Goal: Task Accomplishment & Management: Manage account settings

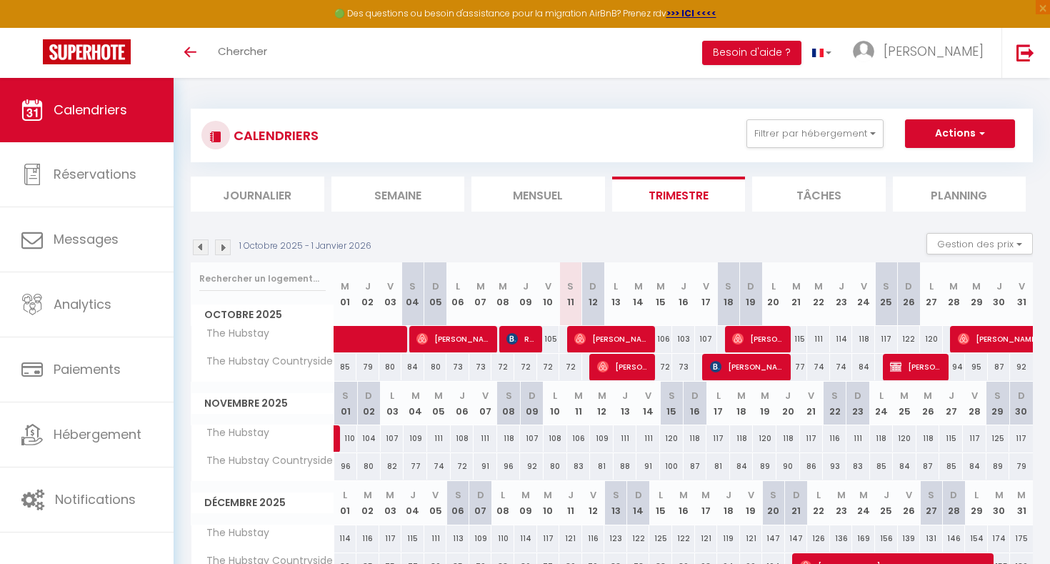
scroll to position [28, 0]
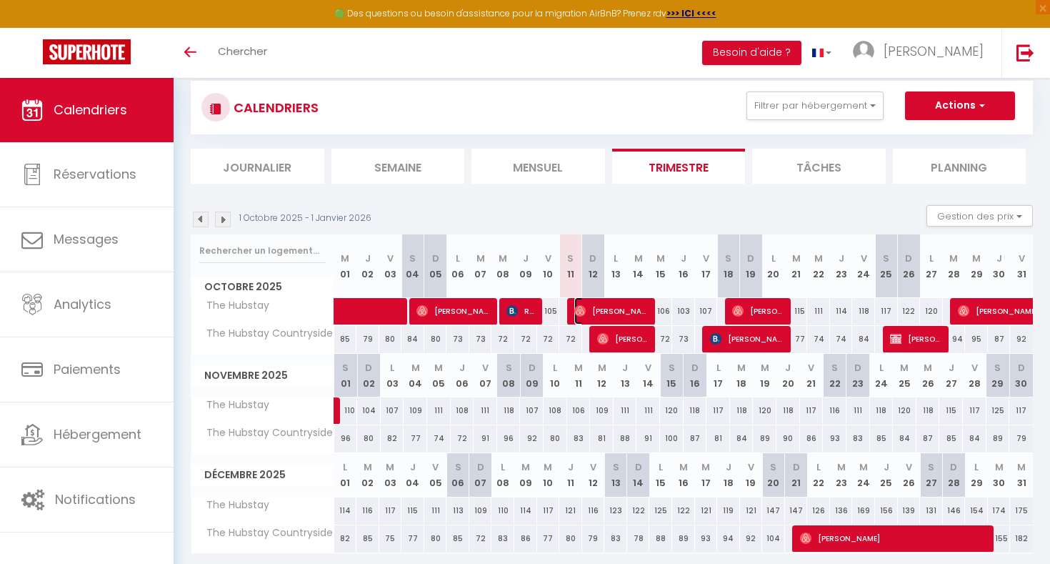
click at [649, 299] on span "[PERSON_NAME]" at bounding box center [612, 310] width 76 height 27
select select "OK"
select select "0"
select select "1"
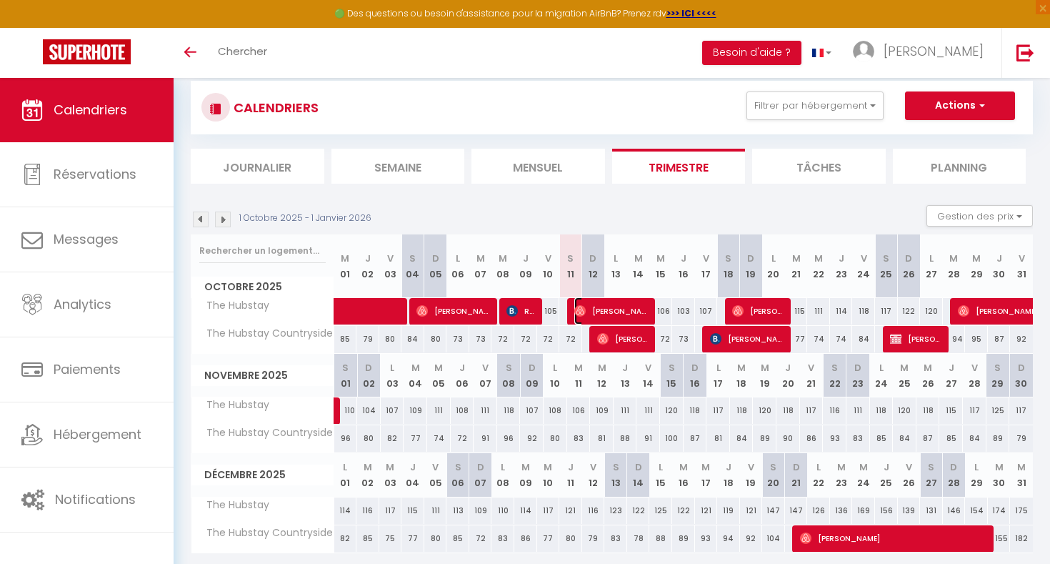
select select "1"
select select
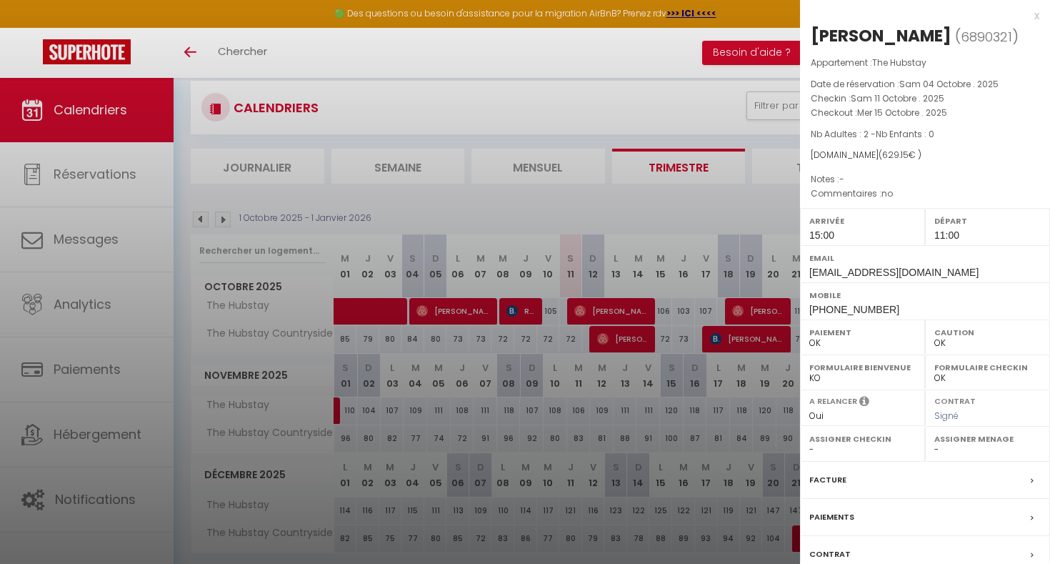
click at [730, 178] on div at bounding box center [525, 282] width 1050 height 564
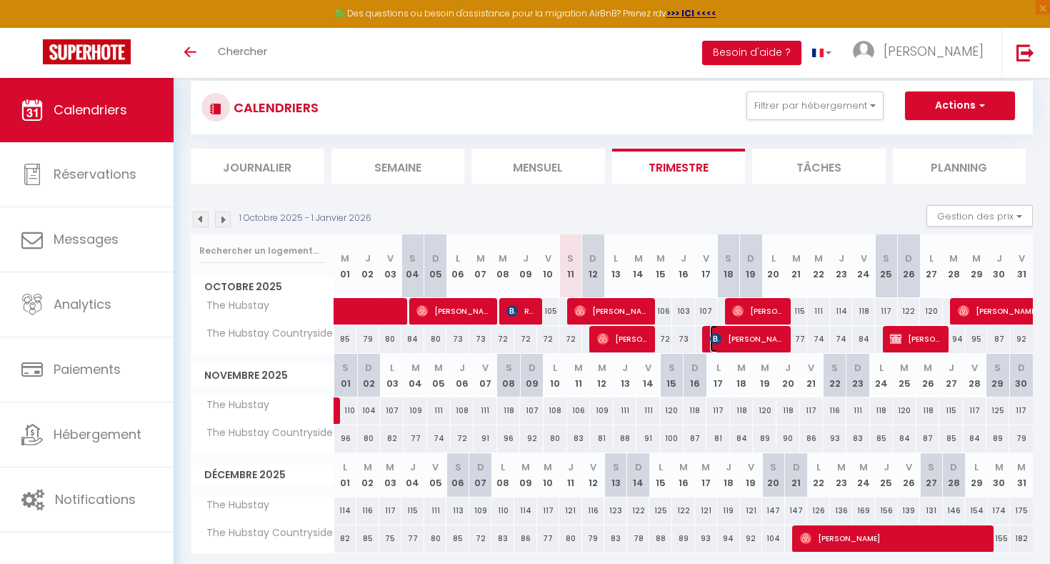
click at [732, 339] on span "[PERSON_NAME]" at bounding box center [748, 338] width 76 height 27
select select "KO"
select select "45715"
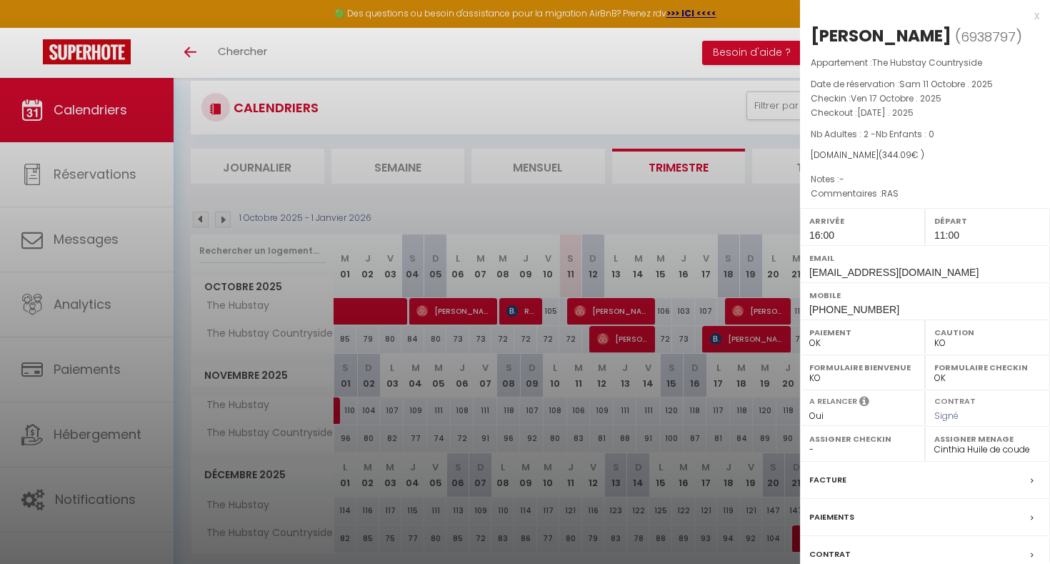
click at [628, 167] on div at bounding box center [525, 282] width 1050 height 564
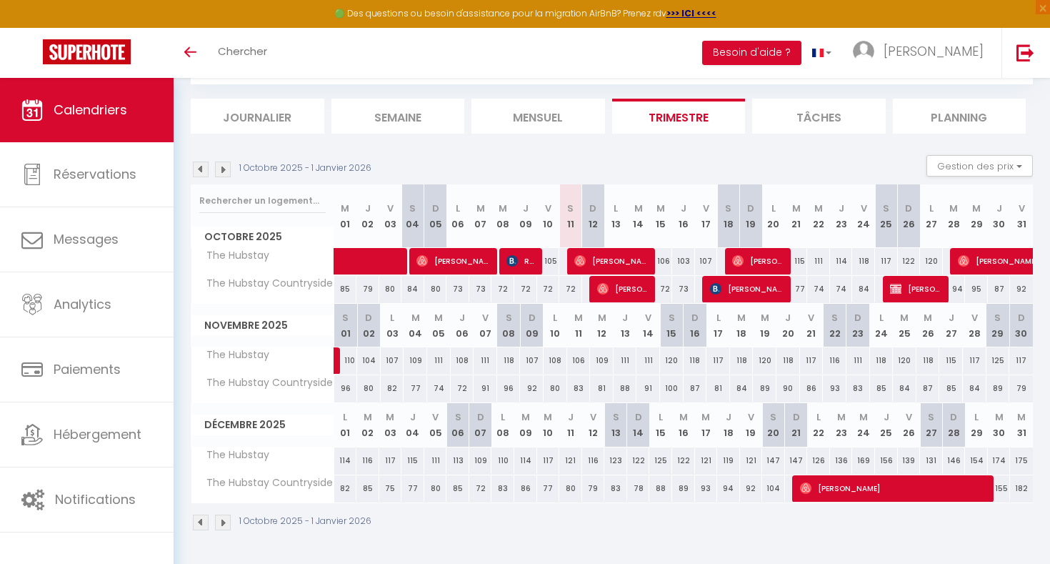
scroll to position [0, 0]
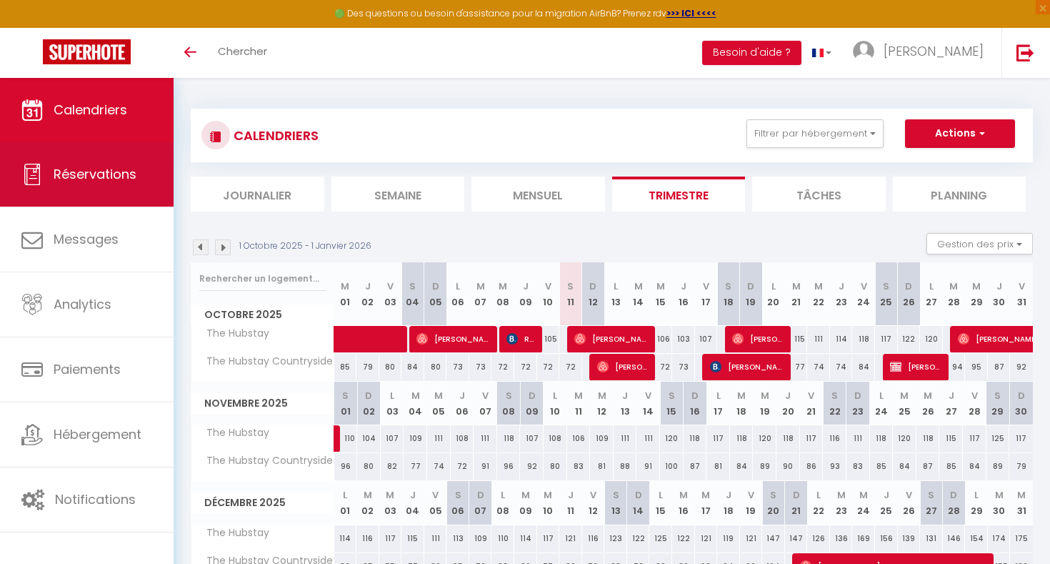
click at [126, 170] on span "Réservations" at bounding box center [95, 174] width 83 height 18
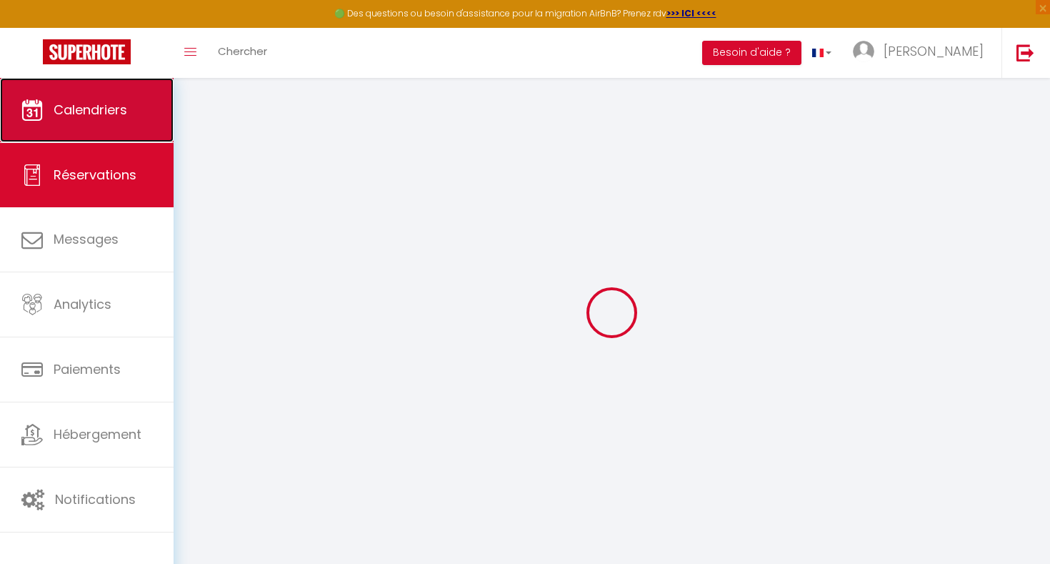
click at [150, 89] on link "Calendriers" at bounding box center [87, 110] width 174 height 64
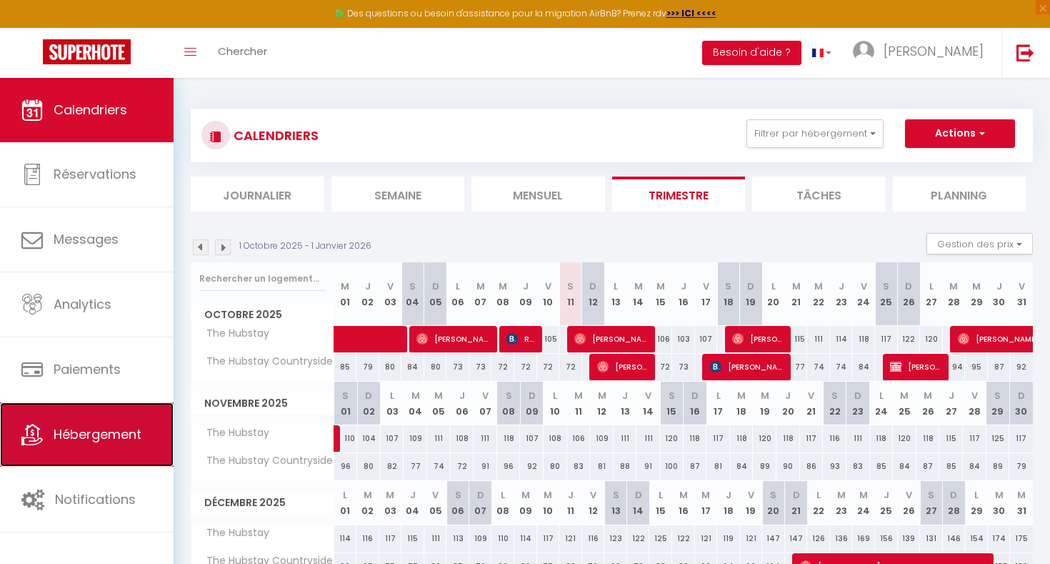
click at [94, 431] on span "Hébergement" at bounding box center [98, 434] width 88 height 18
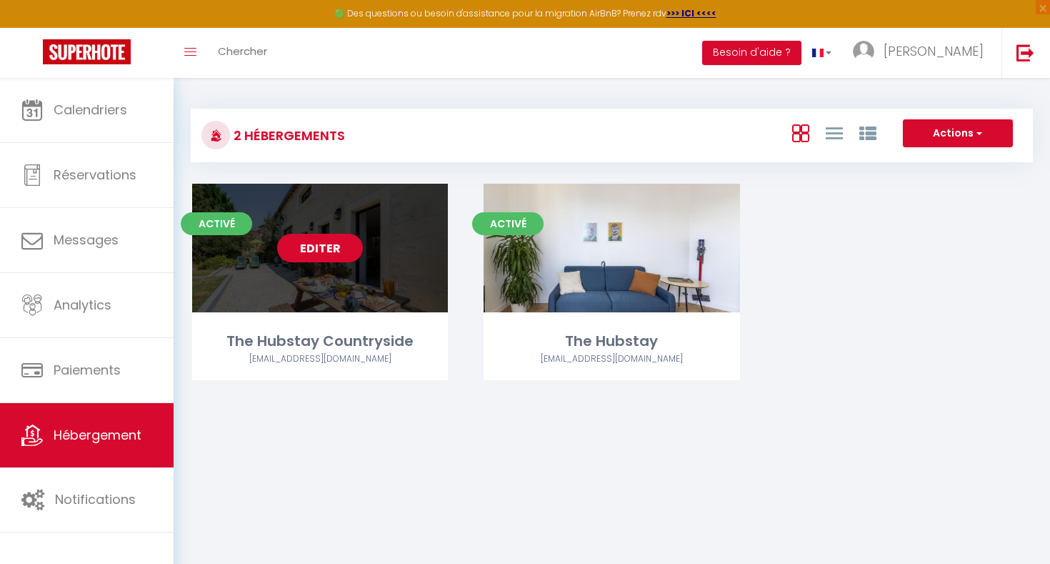
click at [299, 186] on div "Editer" at bounding box center [320, 248] width 256 height 129
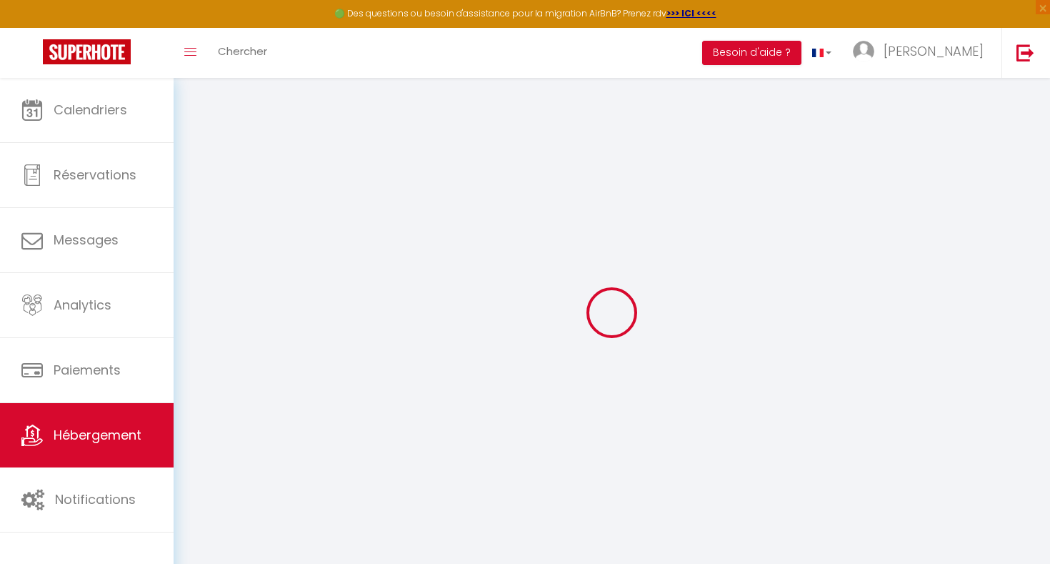
select select "cottage"
select select "45715"
select select
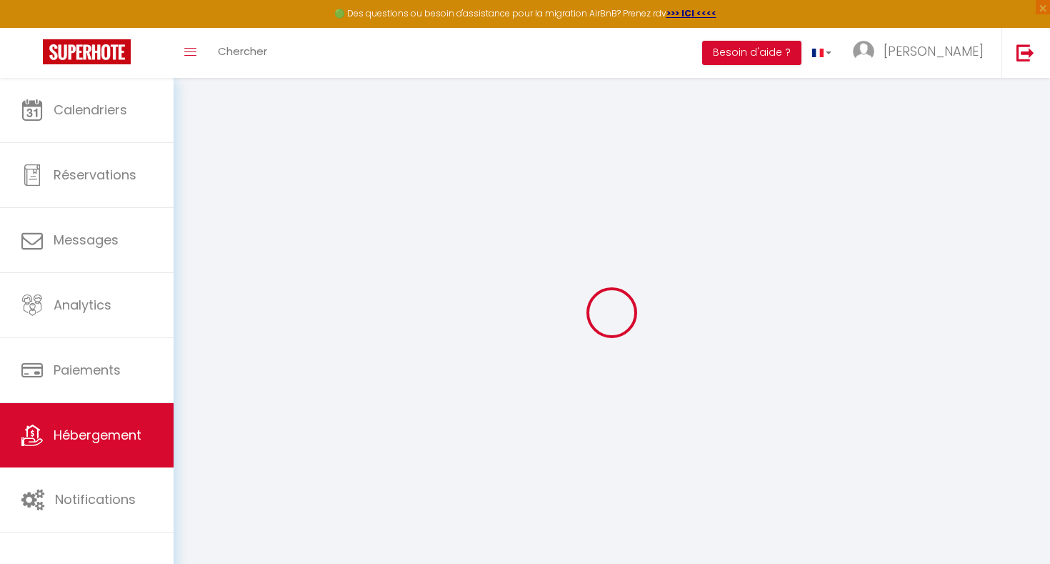
select select
checkbox input "false"
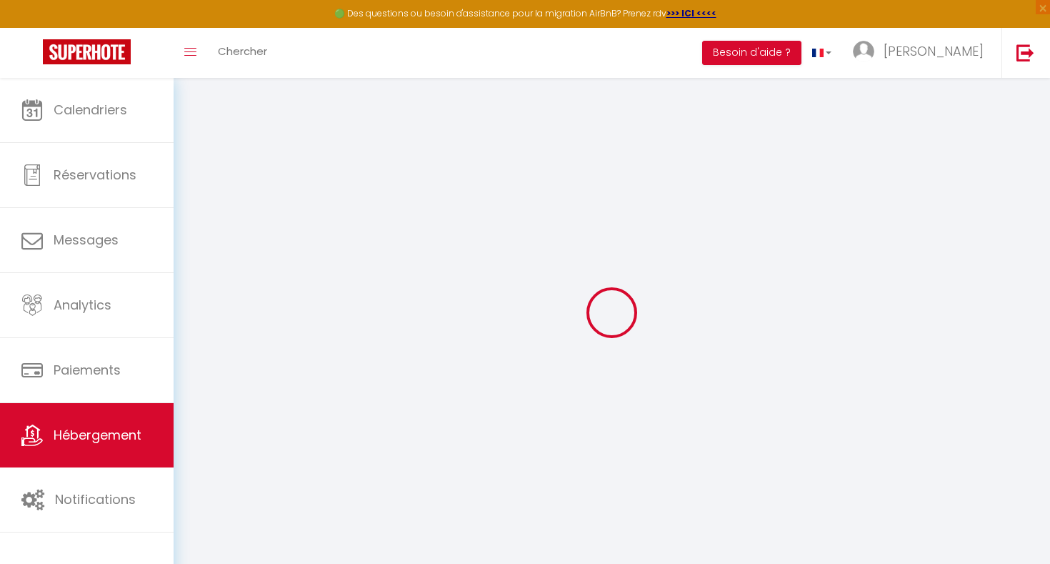
checkbox input "false"
select select
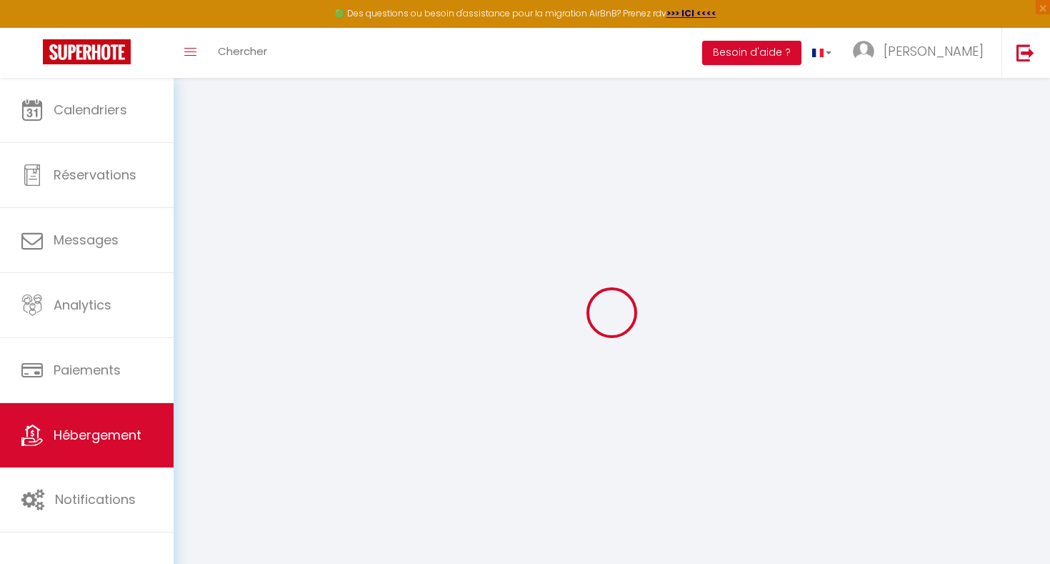
select select
checkbox input "false"
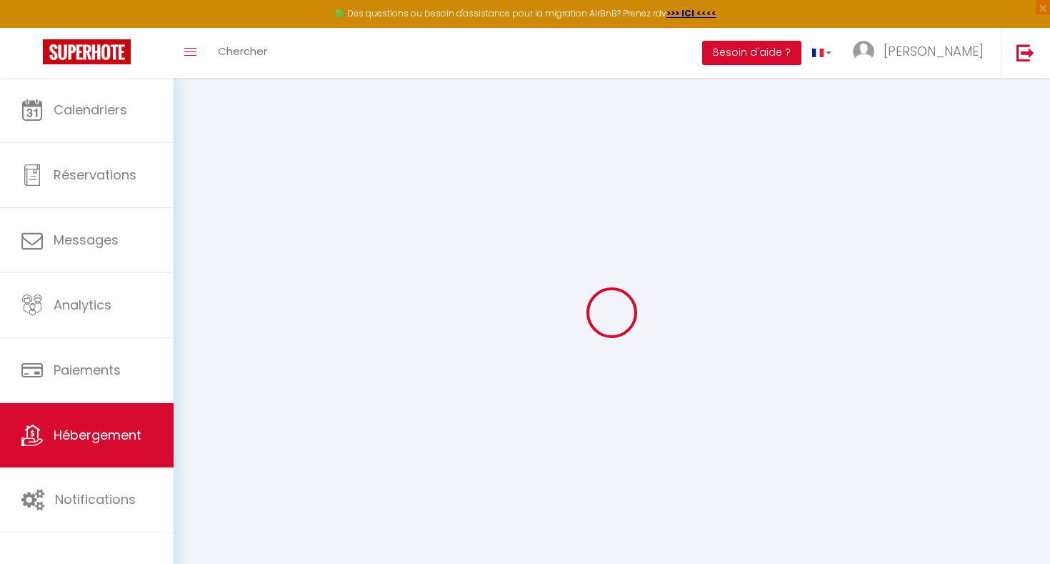
select select
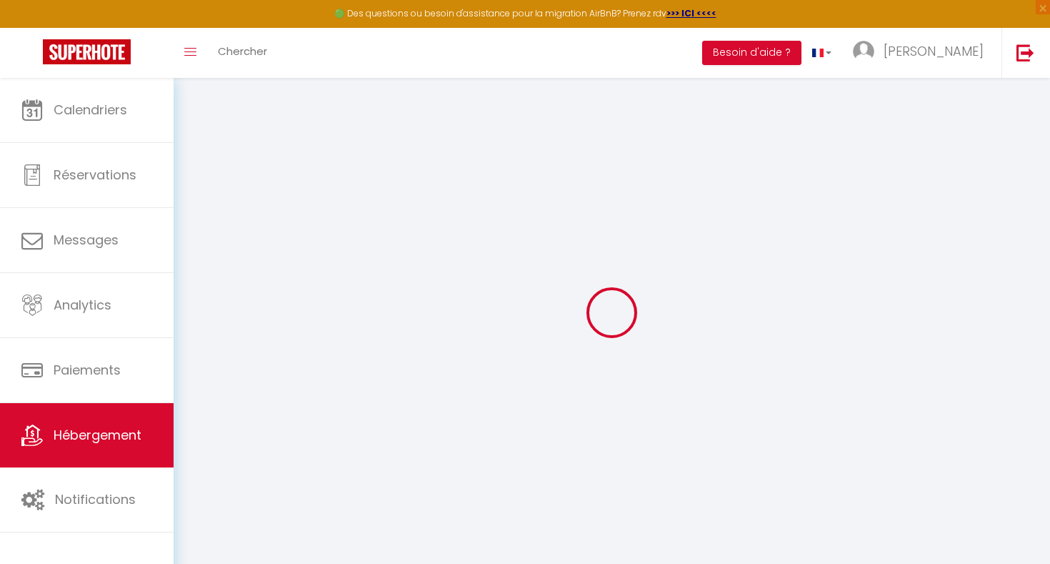
checkbox input "false"
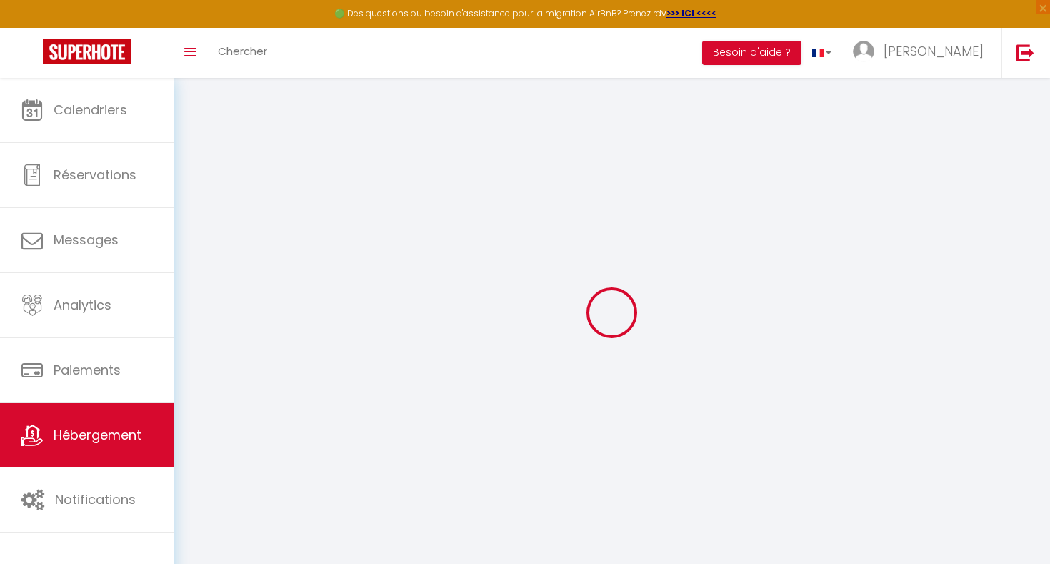
checkbox input "false"
select select "15:00"
select select "23:45"
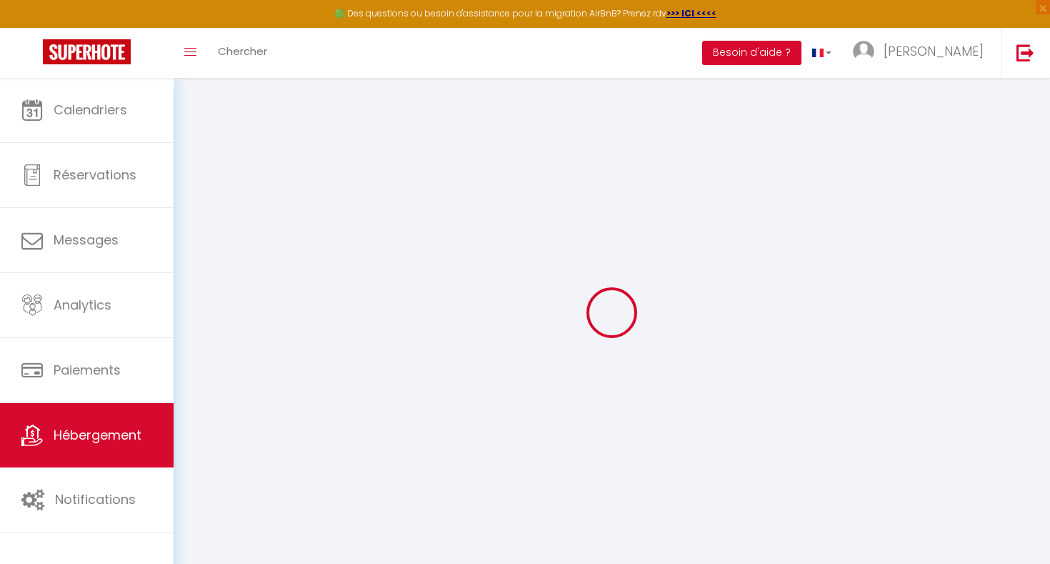
select select "11:00"
select select "15"
checkbox input "false"
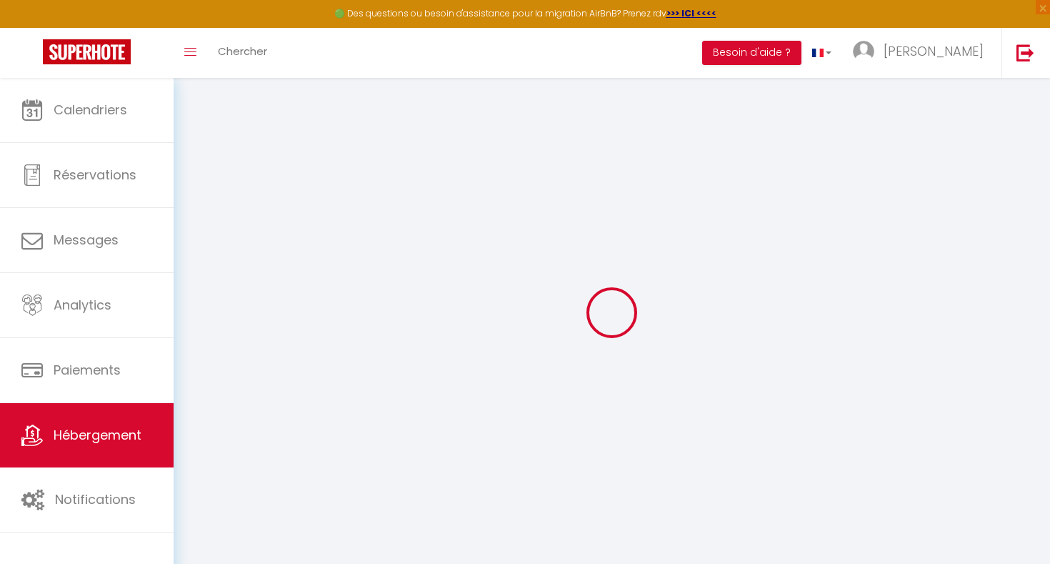
checkbox input "false"
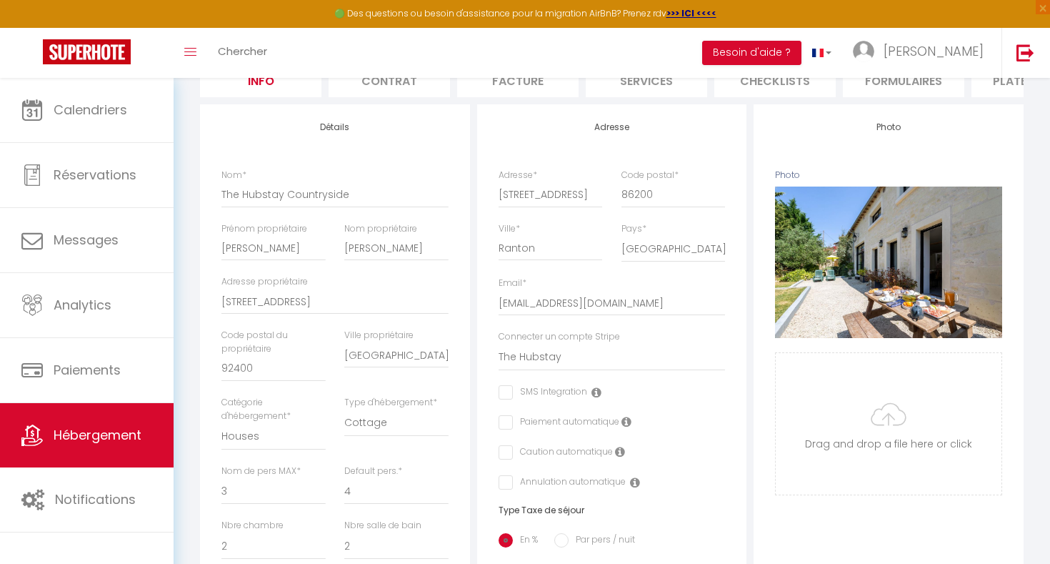
scroll to position [406, 0]
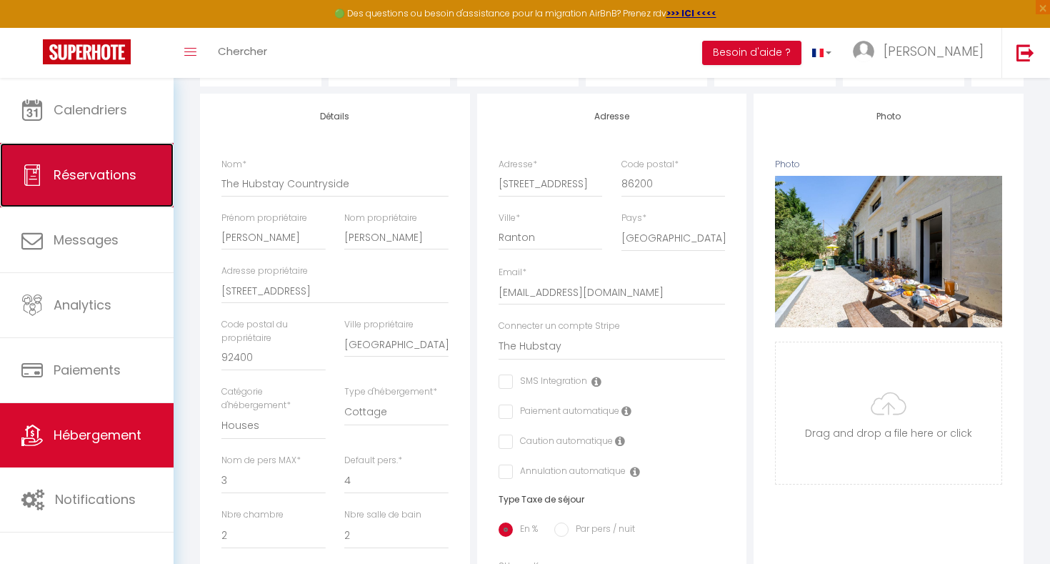
click at [144, 149] on link "Réservations" at bounding box center [87, 175] width 174 height 64
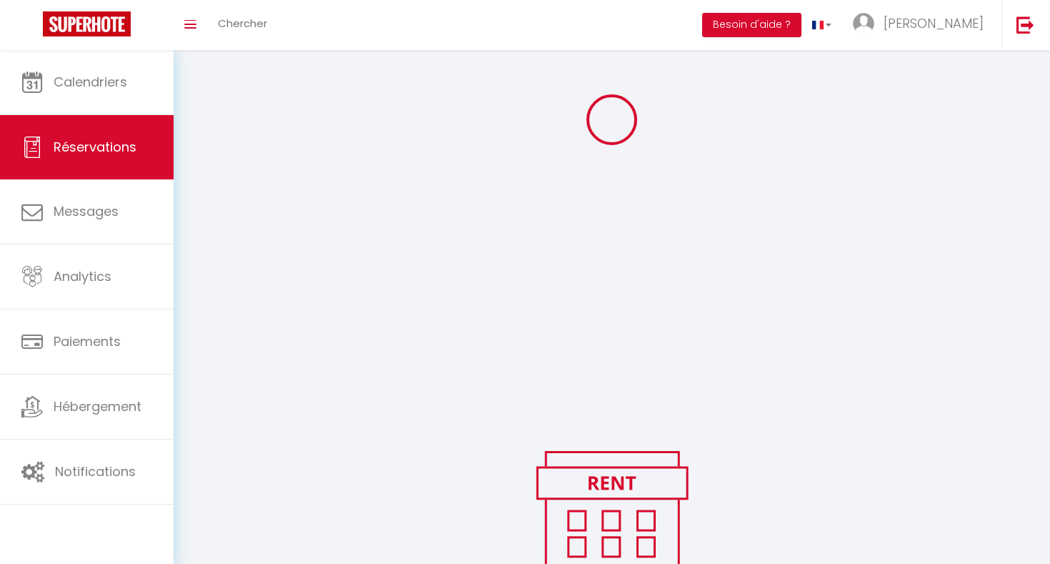
scroll to position [305, 0]
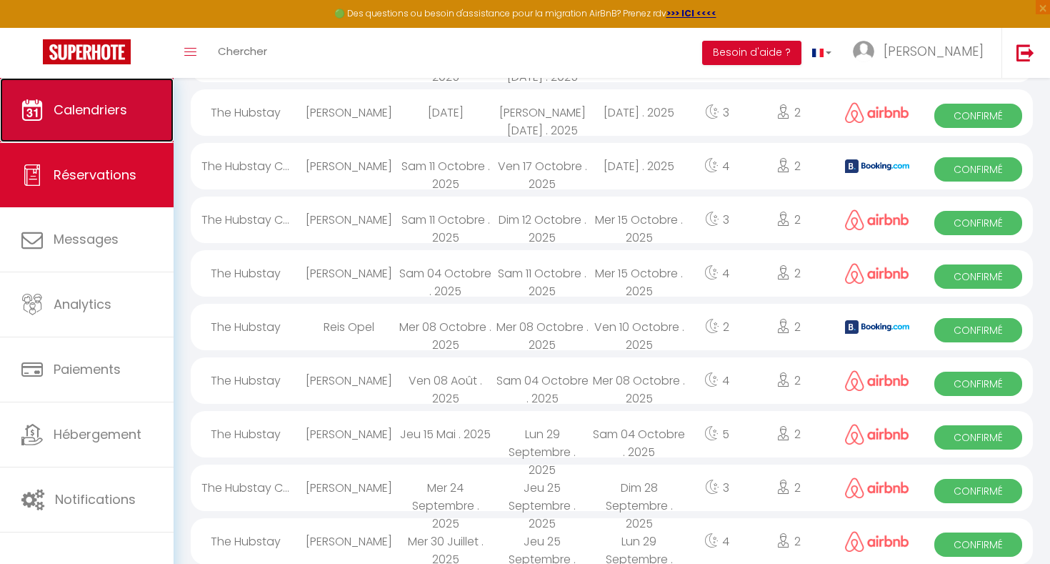
click at [144, 136] on link "Calendriers" at bounding box center [87, 110] width 174 height 64
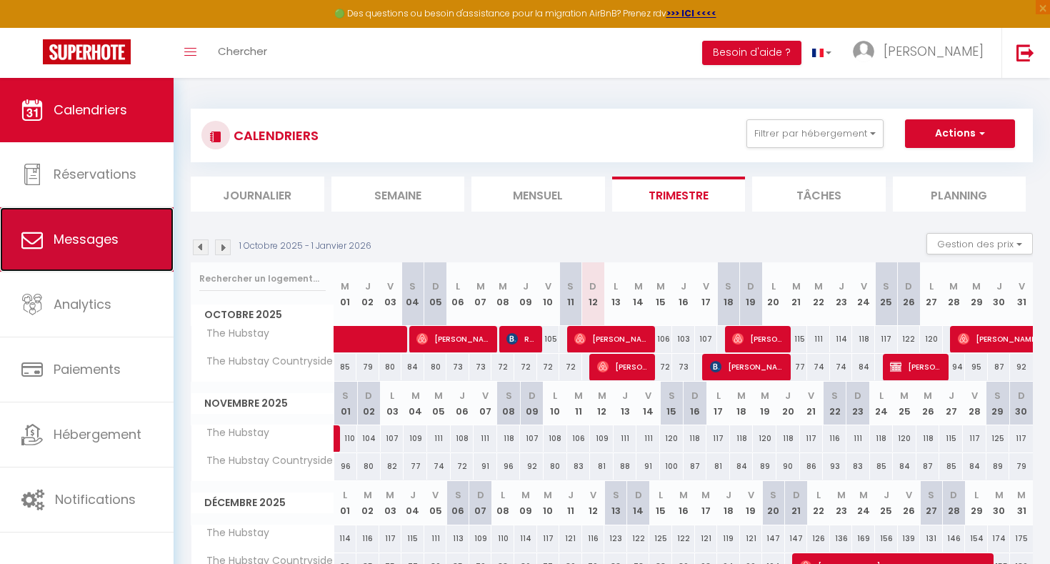
click at [109, 244] on span "Messages" at bounding box center [86, 239] width 65 height 18
select select "message"
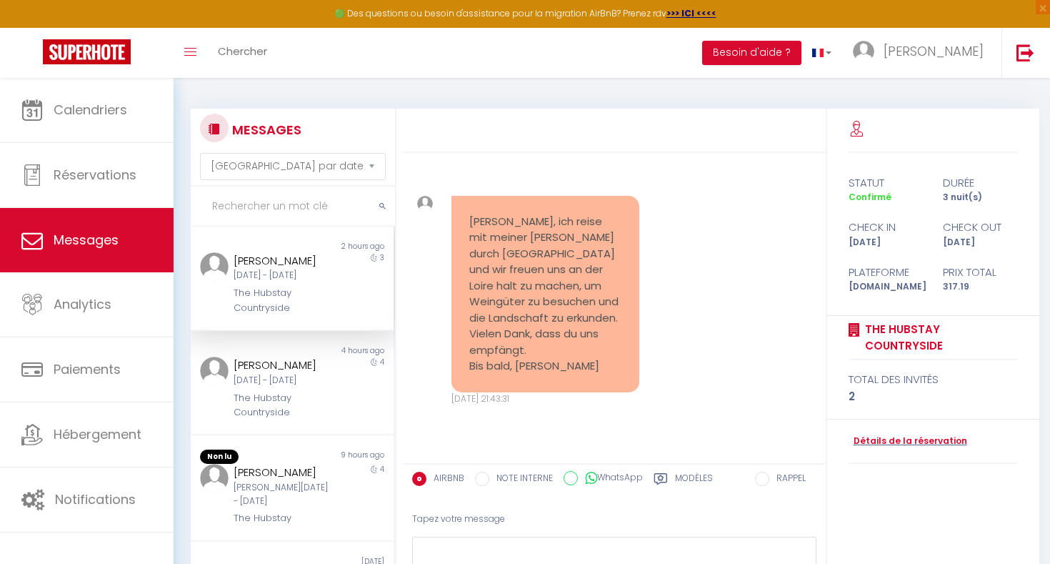
scroll to position [1741, 0]
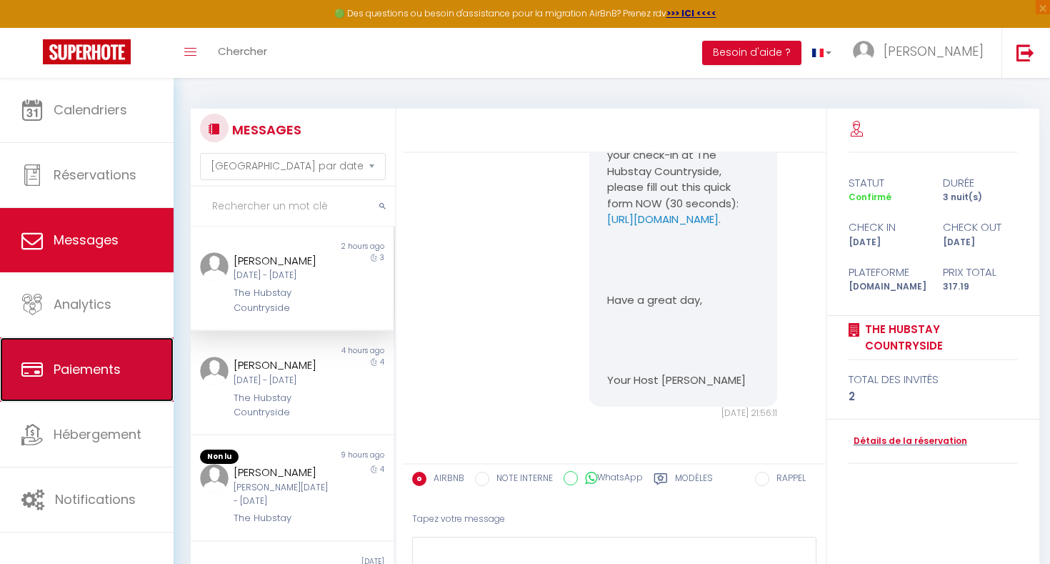
click at [109, 371] on span "Paiements" at bounding box center [87, 369] width 67 height 18
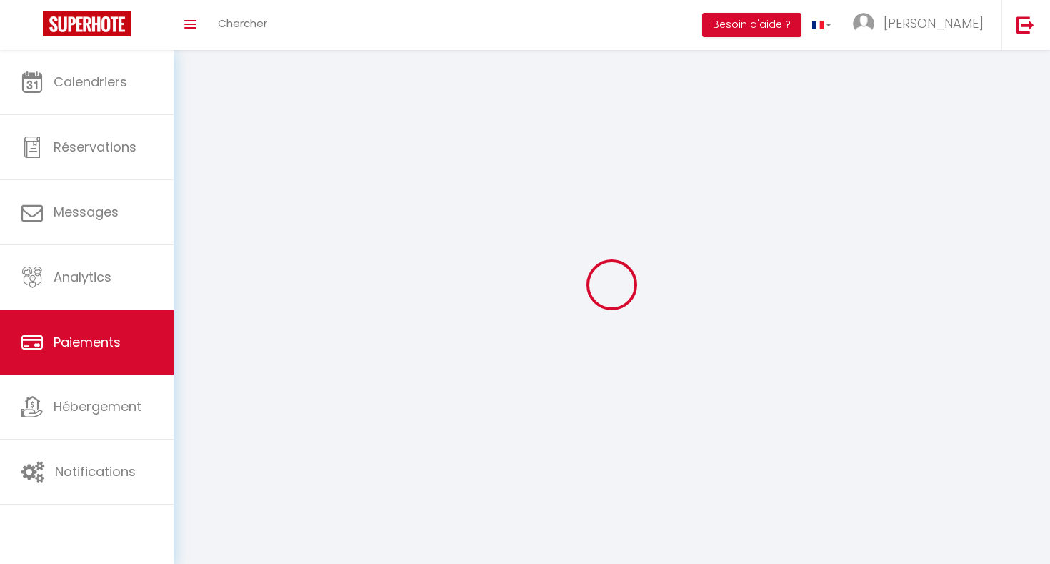
select select "2"
select select "0"
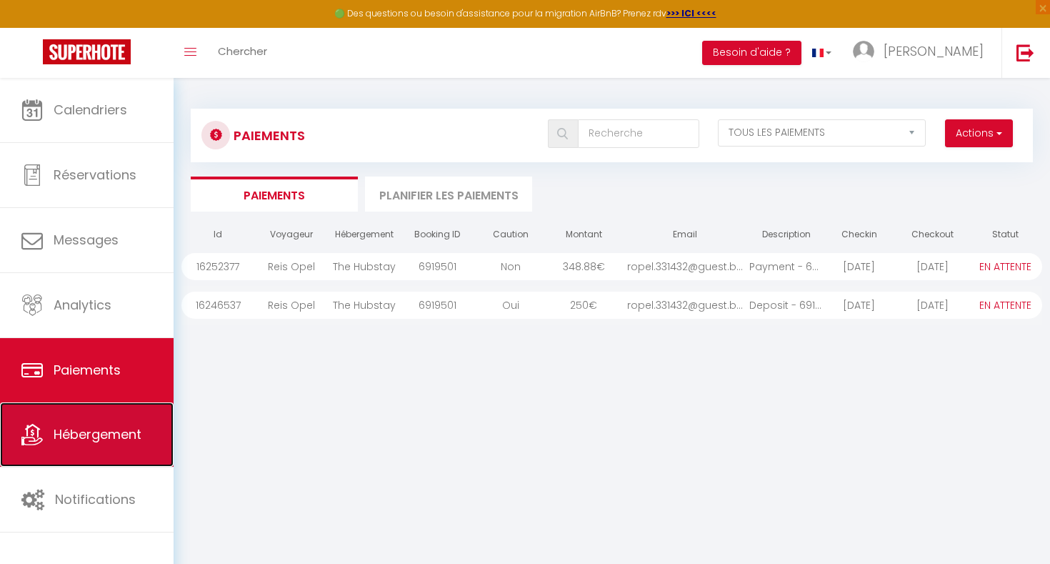
click at [106, 440] on span "Hébergement" at bounding box center [98, 434] width 88 height 18
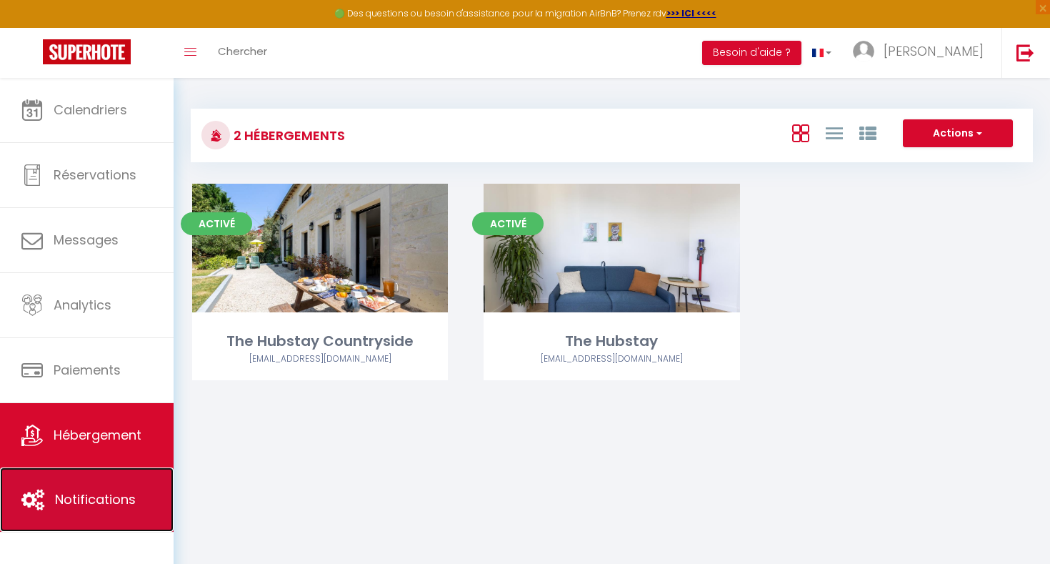
click at [110, 495] on span "Notifications" at bounding box center [95, 499] width 81 height 18
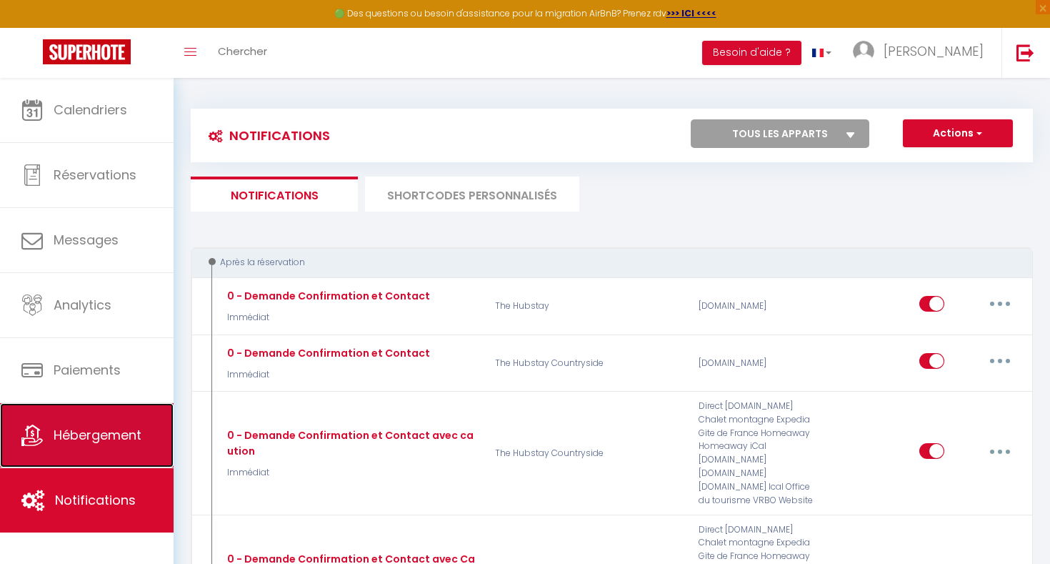
click at [111, 431] on span "Hébergement" at bounding box center [98, 435] width 88 height 18
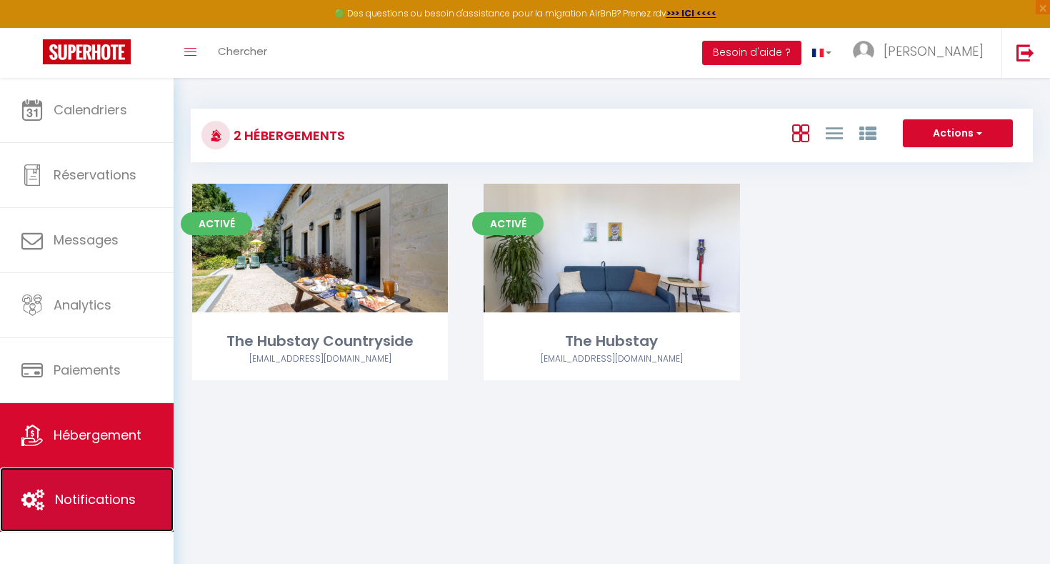
click at [121, 497] on span "Notifications" at bounding box center [95, 499] width 81 height 18
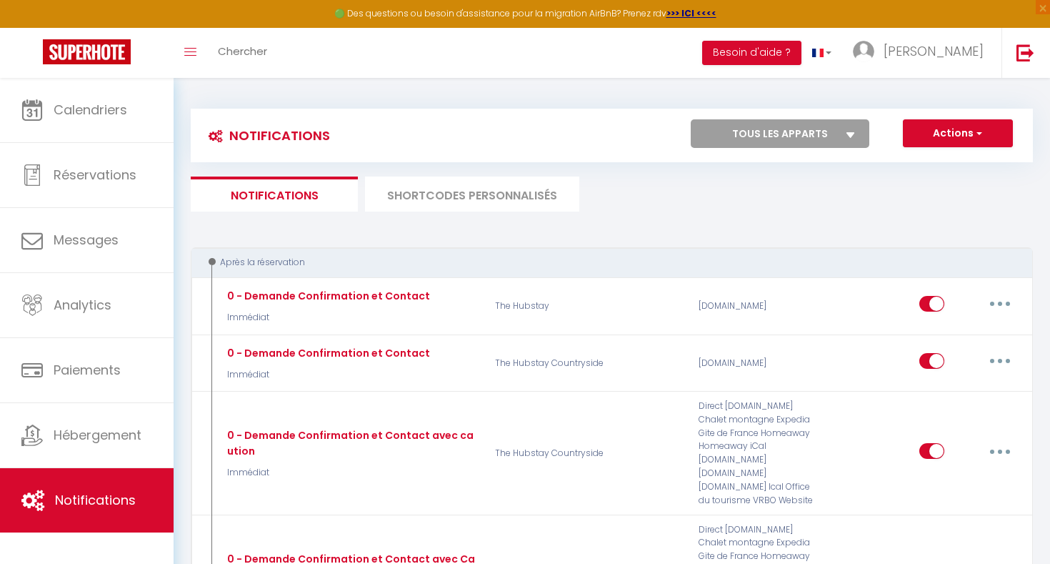
click at [446, 191] on li "SHORTCODES PERSONNALISÉS" at bounding box center [472, 193] width 214 height 35
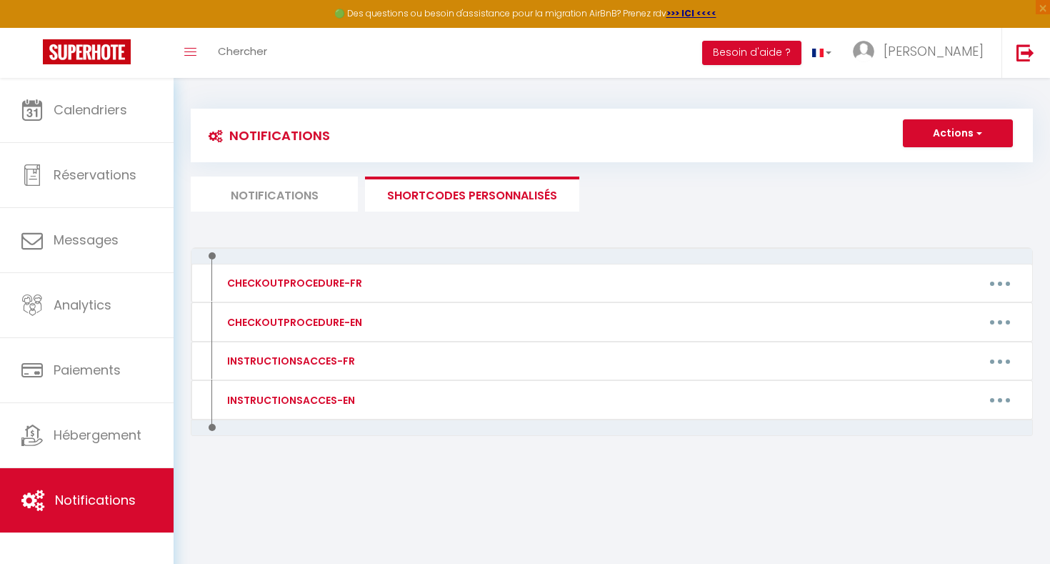
click at [282, 201] on li "Notifications" at bounding box center [274, 193] width 167 height 35
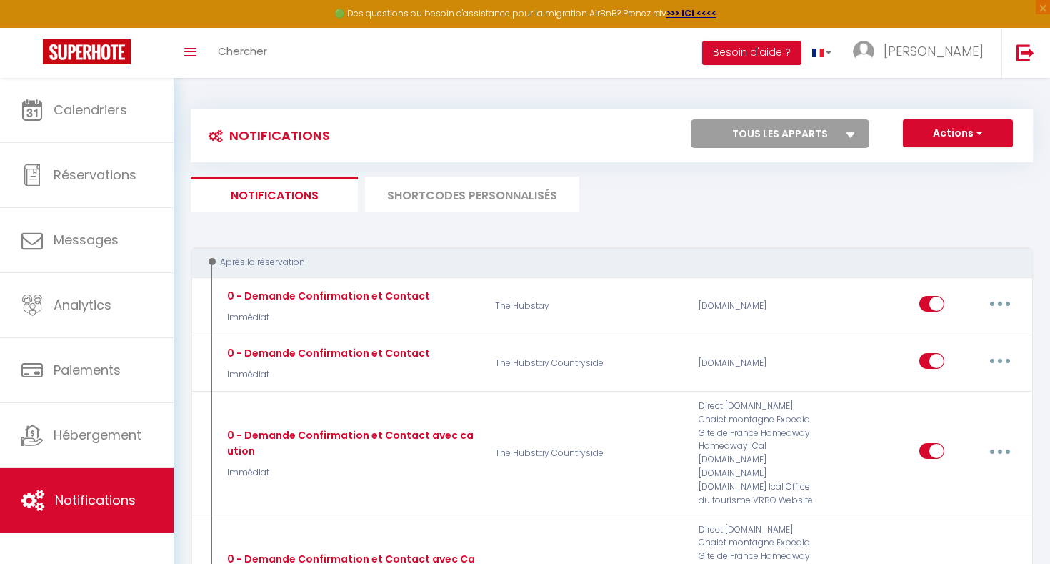
click at [423, 196] on li "SHORTCODES PERSONNALISÉS" at bounding box center [472, 193] width 214 height 35
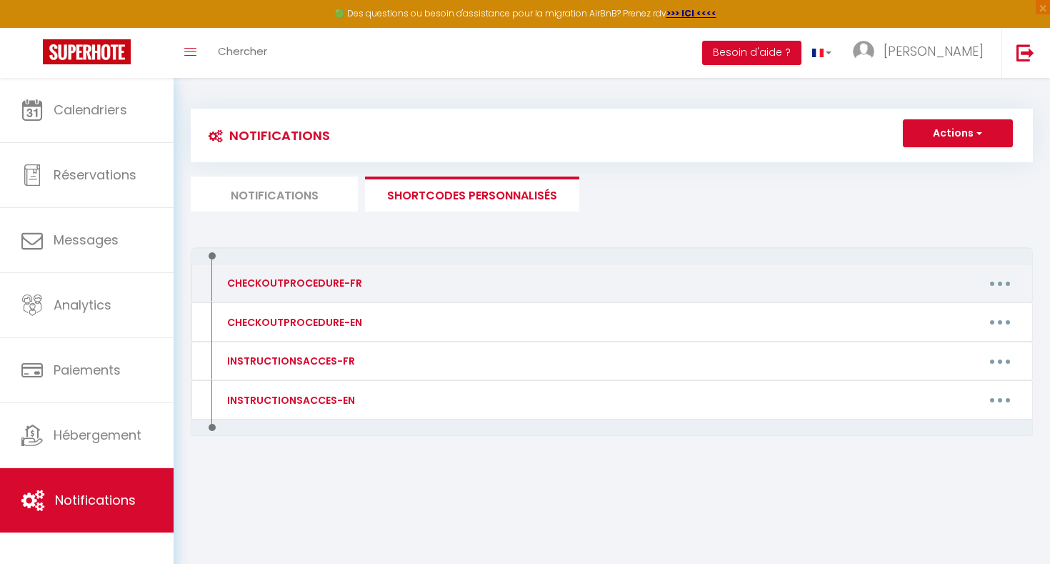
click at [418, 290] on div "Editer Supprimer" at bounding box center [723, 282] width 611 height 23
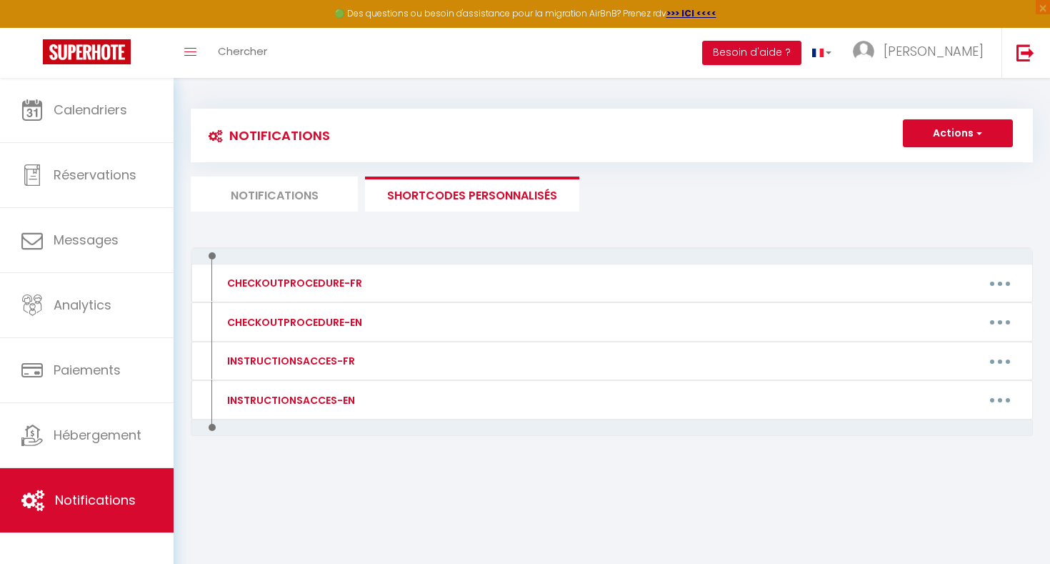
click at [293, 202] on li "Notifications" at bounding box center [274, 193] width 167 height 35
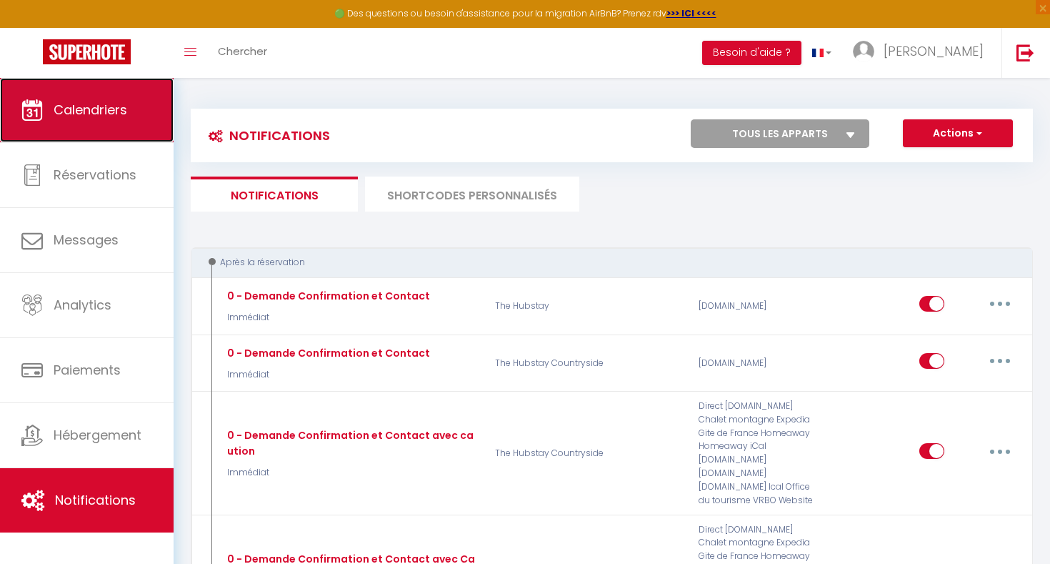
click at [80, 138] on link "Calendriers" at bounding box center [87, 110] width 174 height 64
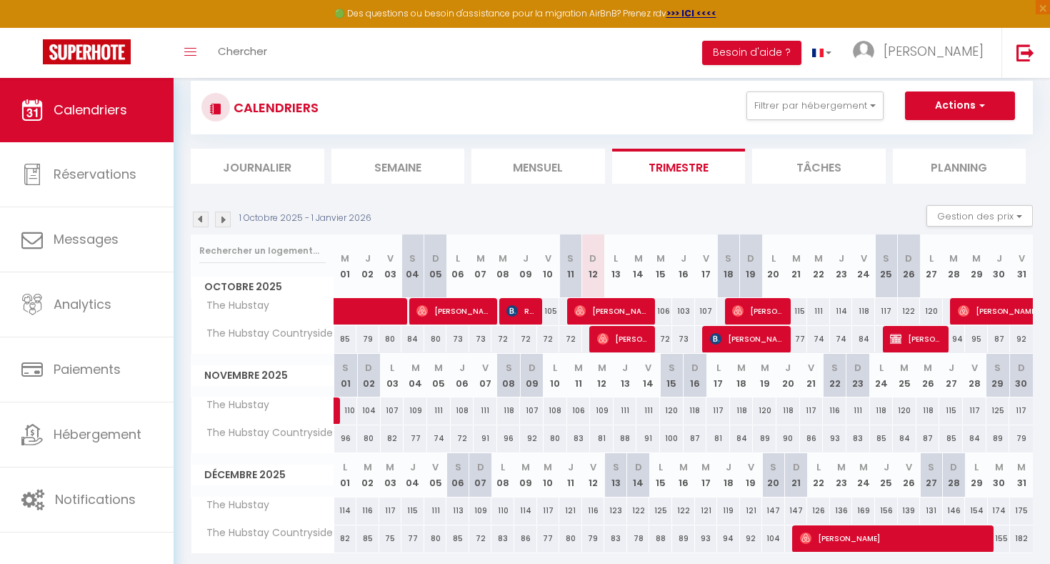
scroll to position [78, 0]
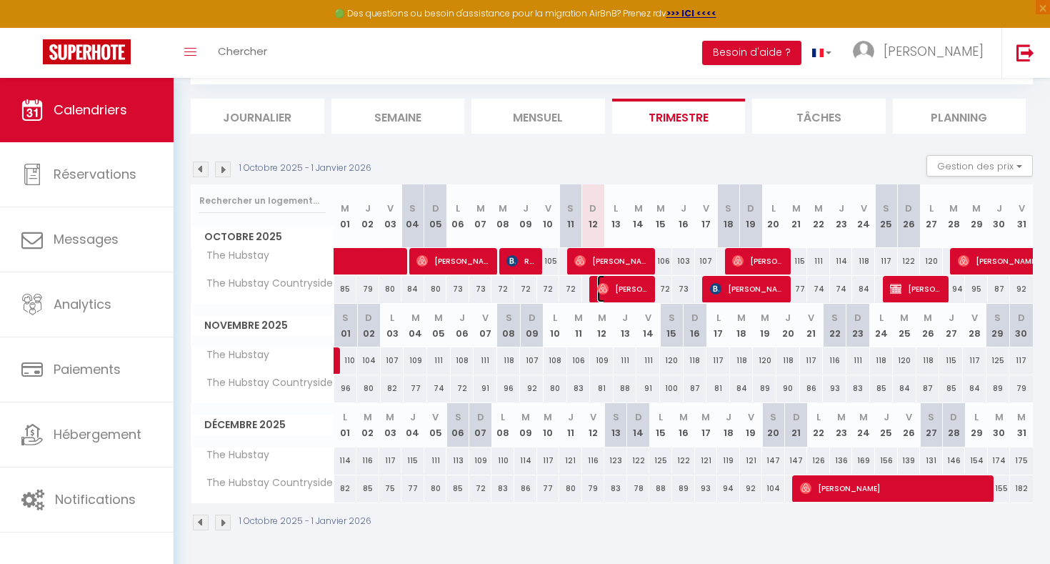
click at [650, 296] on span "[PERSON_NAME]" at bounding box center [624, 288] width 54 height 27
select select "OK"
select select "0"
select select "1"
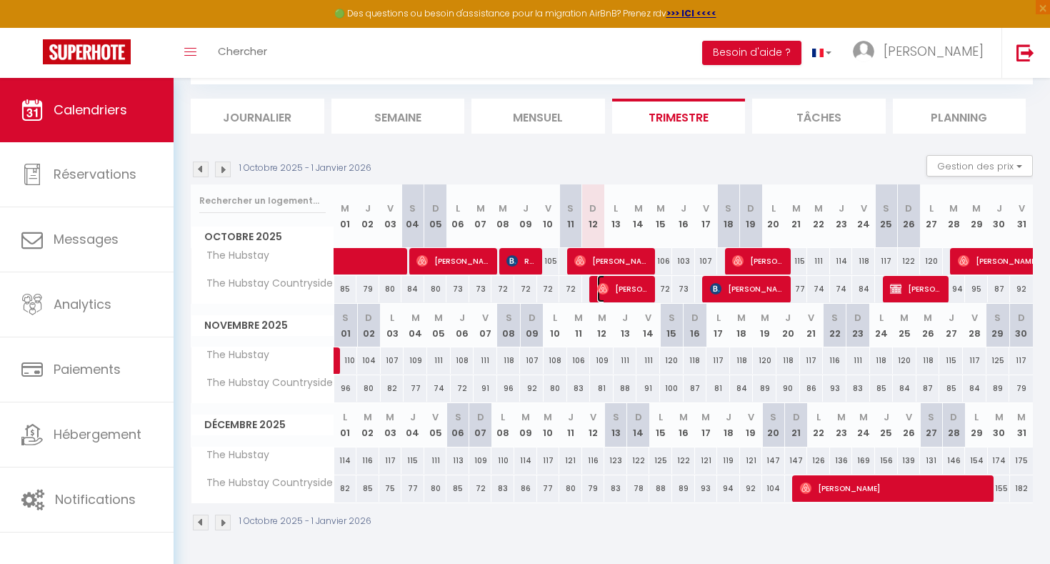
select select "1"
select select
select select "45715"
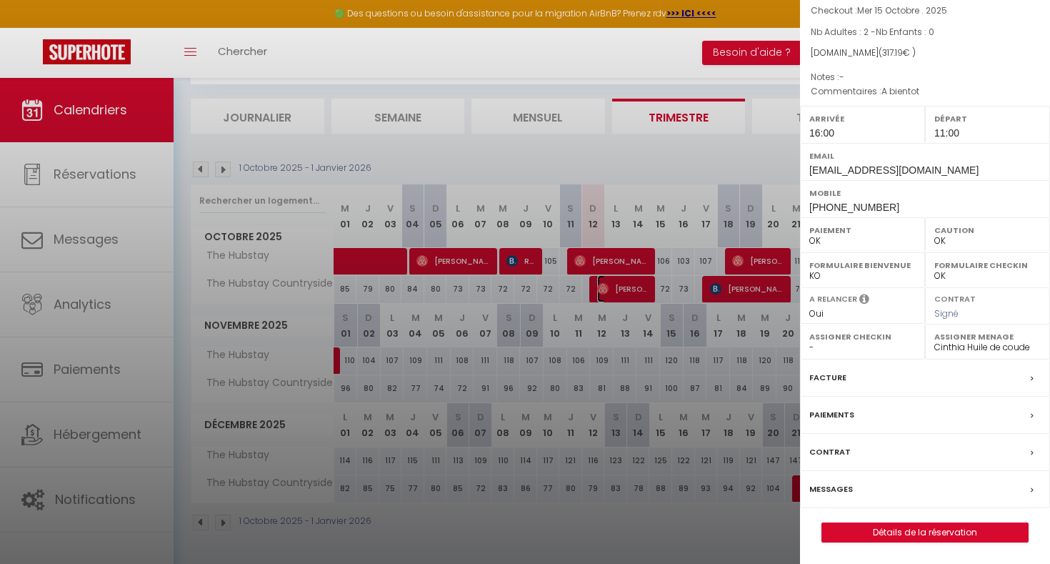
scroll to position [88, 0]
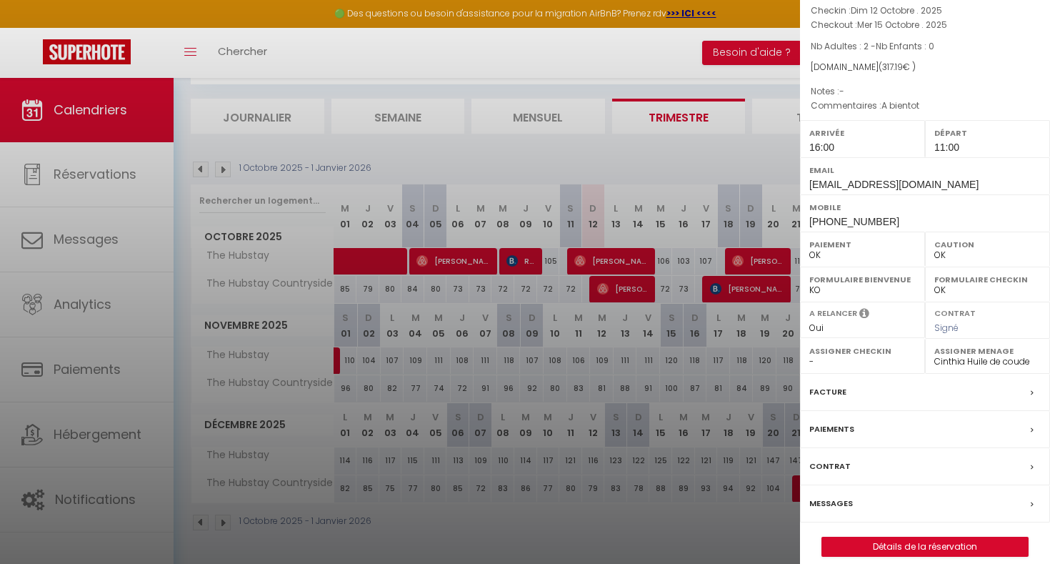
click at [849, 395] on div "Facture" at bounding box center [925, 392] width 250 height 37
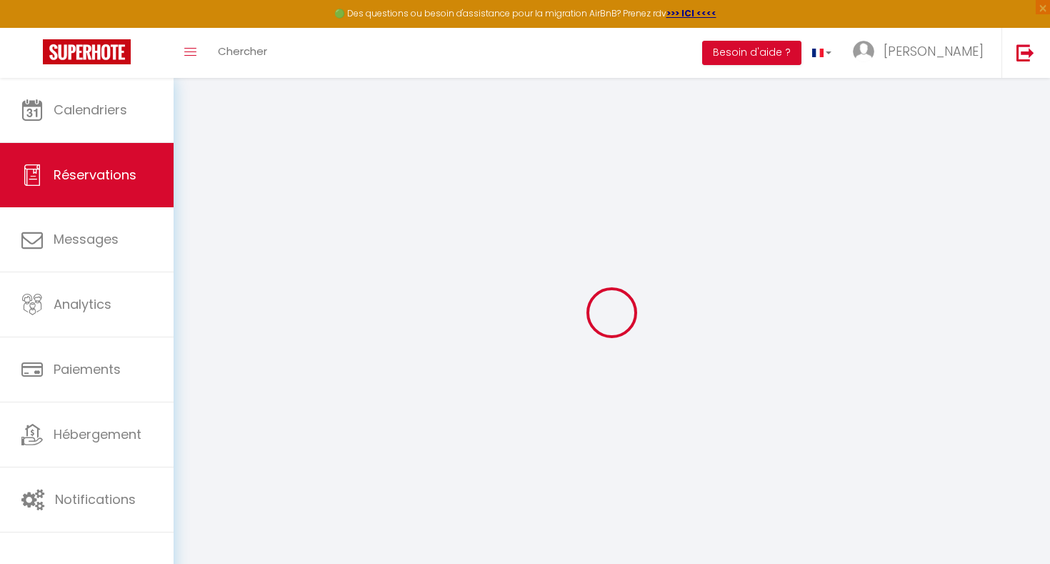
select select
checkbox input "false"
select select
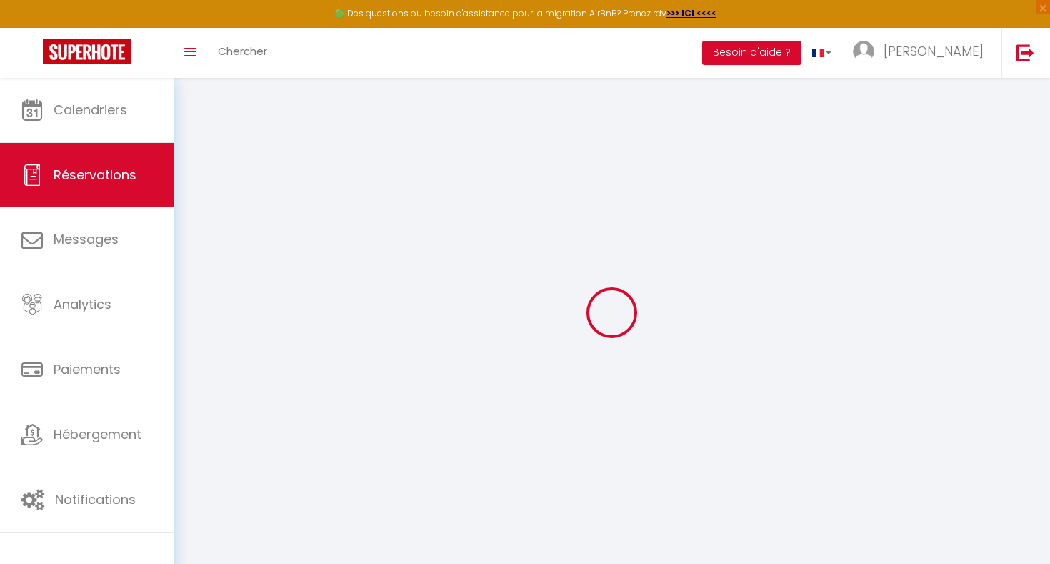
checkbox input "false"
select select
checkbox input "false"
type textarea "A bientot"
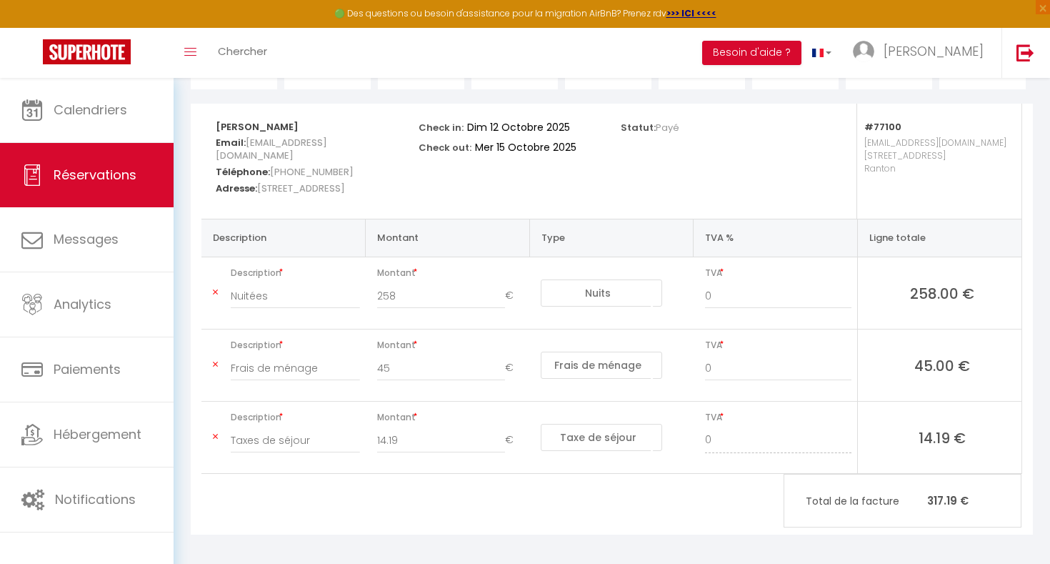
scroll to position [167, 0]
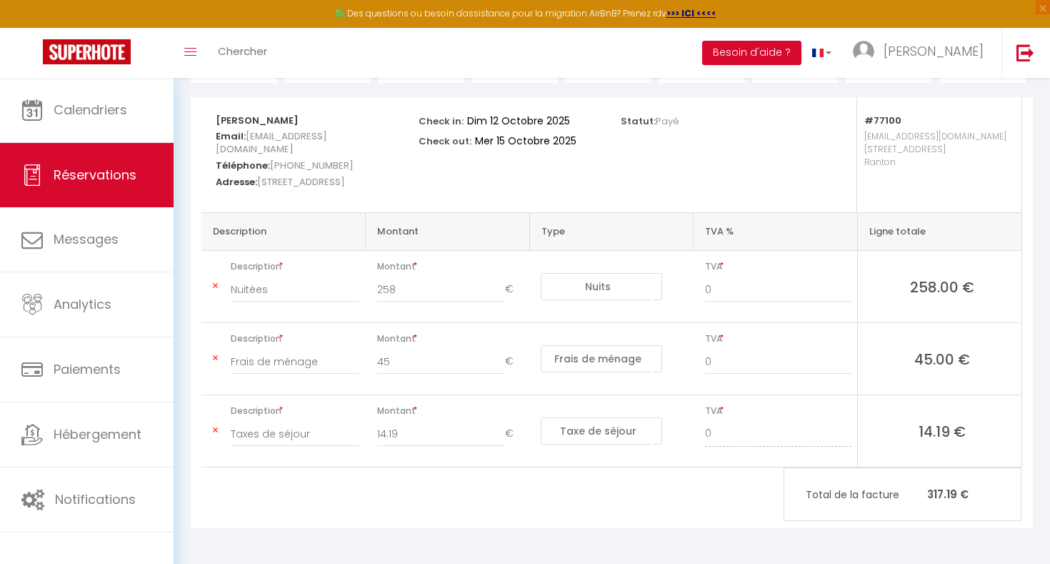
click at [438, 339] on span "Montant" at bounding box center [450, 339] width 147 height 20
click at [437, 357] on input "45" at bounding box center [441, 362] width 129 height 26
click at [436, 430] on input "14.19" at bounding box center [441, 434] width 129 height 26
click at [537, 522] on div "[PERSON_NAME] Email: [EMAIL_ADDRESS][DOMAIN_NAME] Téléphone: [PHONE_NUMBER] Adr…" at bounding box center [612, 312] width 842 height 431
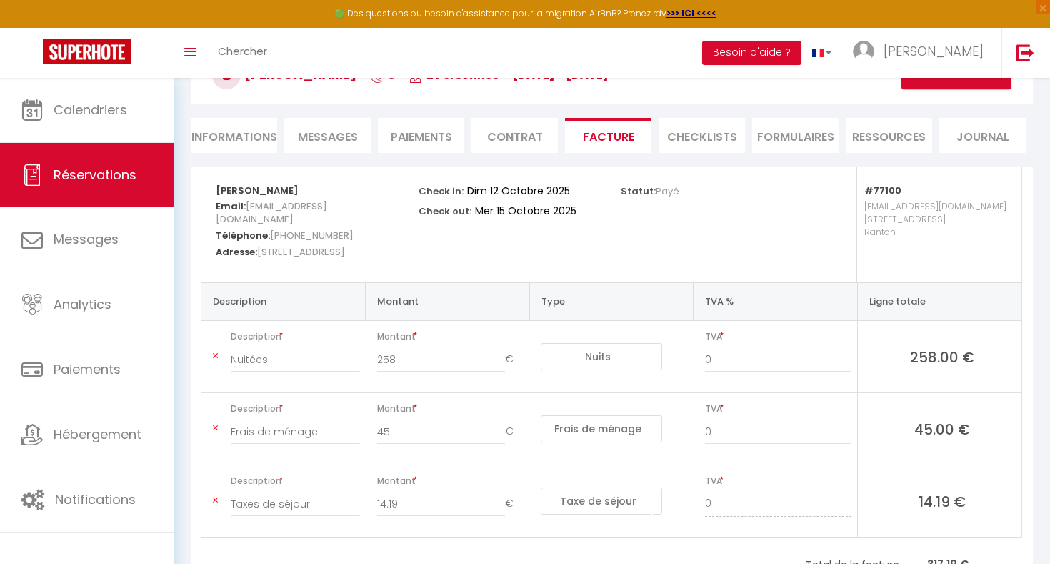
scroll to position [104, 0]
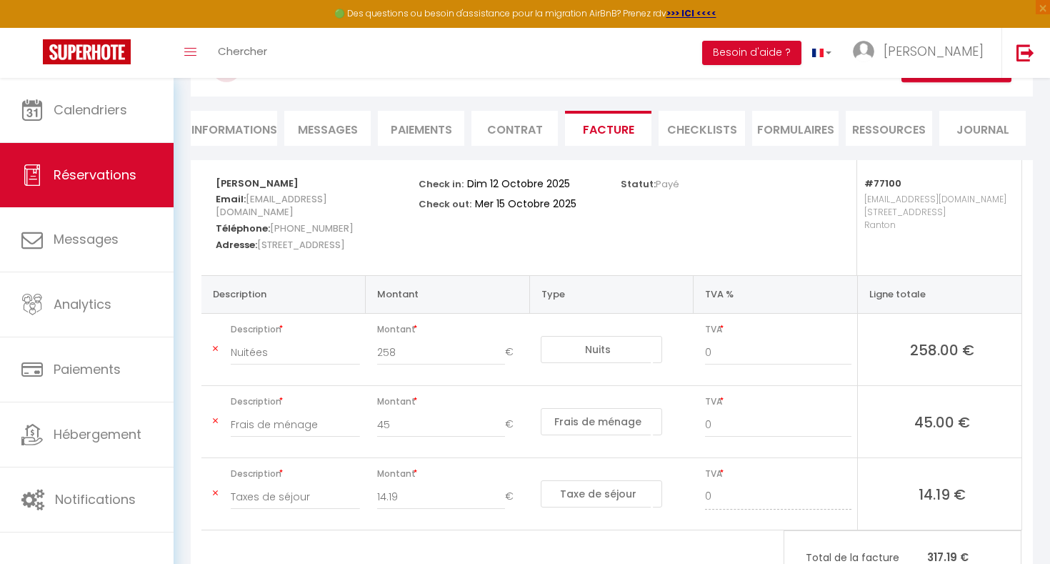
click at [684, 146] on div "Retourner vers [PERSON_NAME] 3 2 Personnes [DATE] - [DATE] Actions Enregistrer …" at bounding box center [611, 75] width 861 height 169
click at [699, 131] on li "CHECKLISTS" at bounding box center [702, 128] width 86 height 35
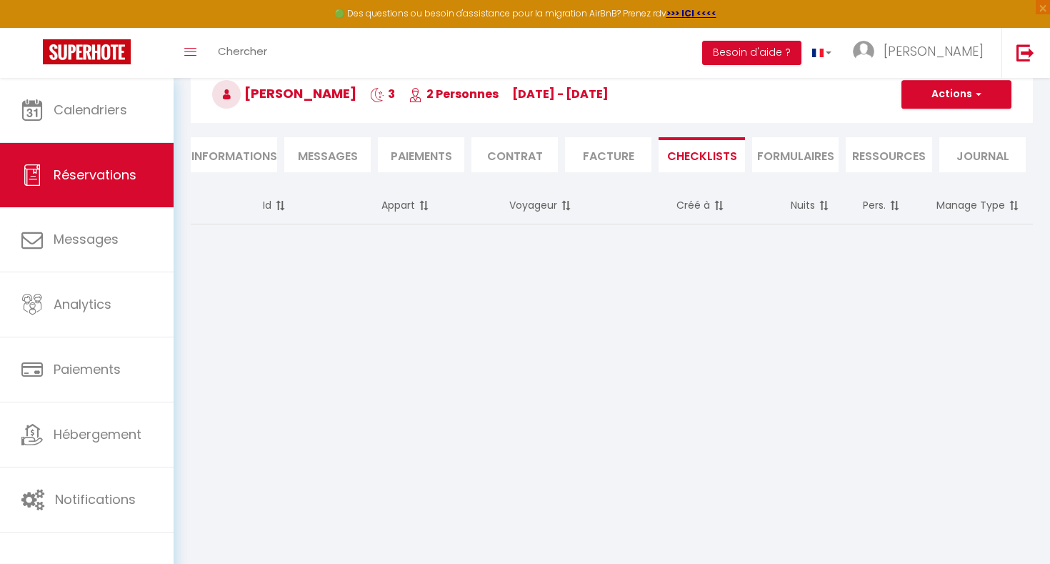
click at [593, 149] on li "Facture" at bounding box center [608, 154] width 86 height 35
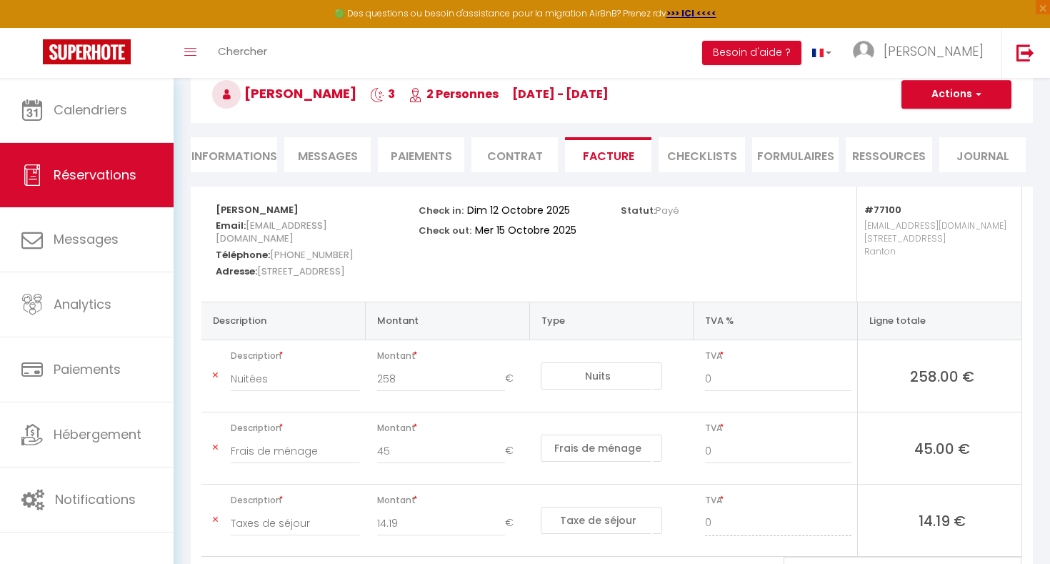
scroll to position [104, 0]
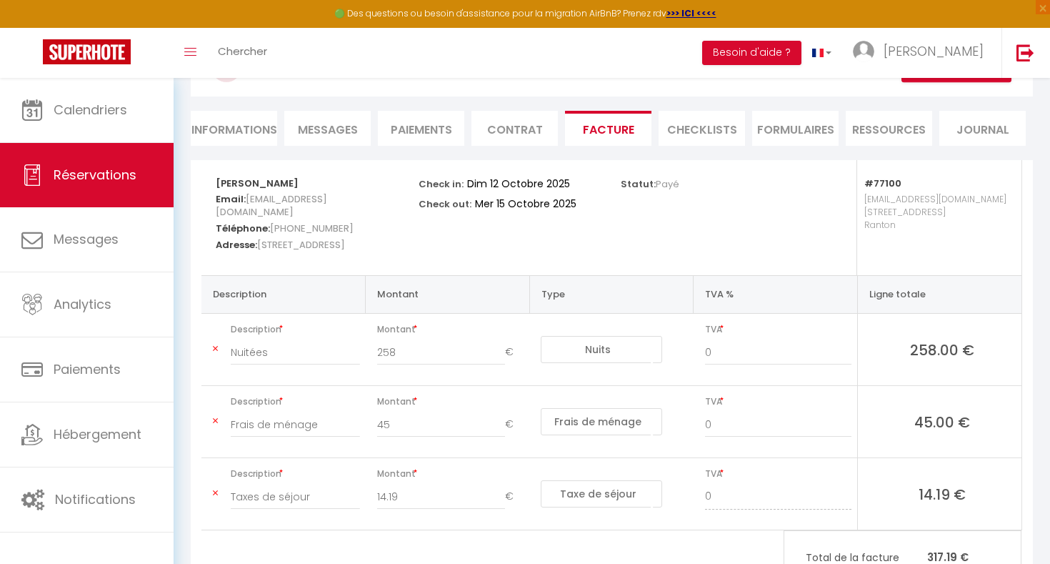
click at [522, 147] on div "Retourner vers [PERSON_NAME] 3 2 Personnes [DATE] - [DATE] Actions Enregistrer …" at bounding box center [611, 75] width 861 height 169
click at [513, 131] on li "Contrat" at bounding box center [514, 128] width 86 height 35
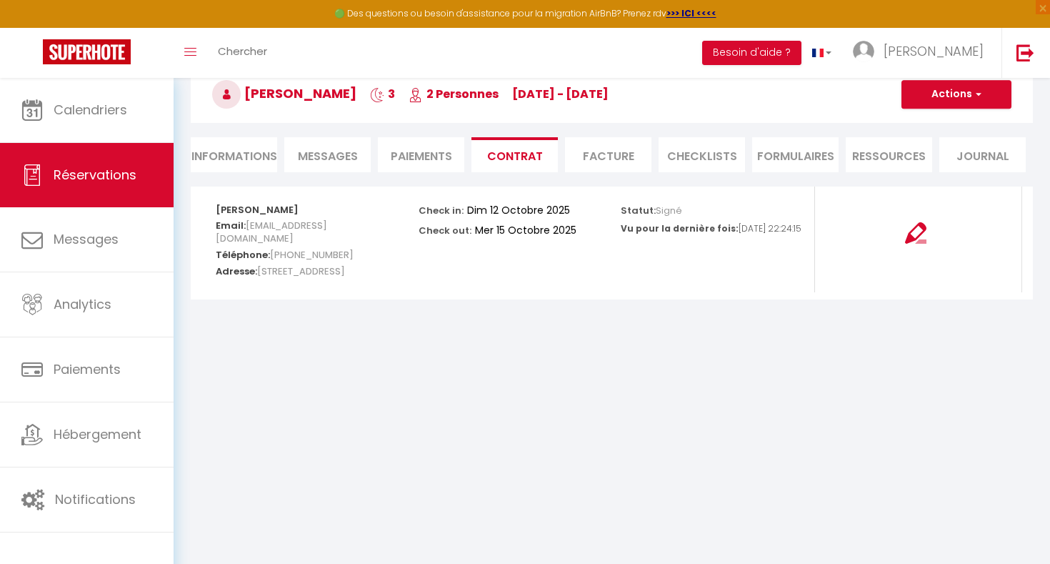
scroll to position [78, 0]
click at [431, 148] on li "Paiements" at bounding box center [421, 154] width 86 height 35
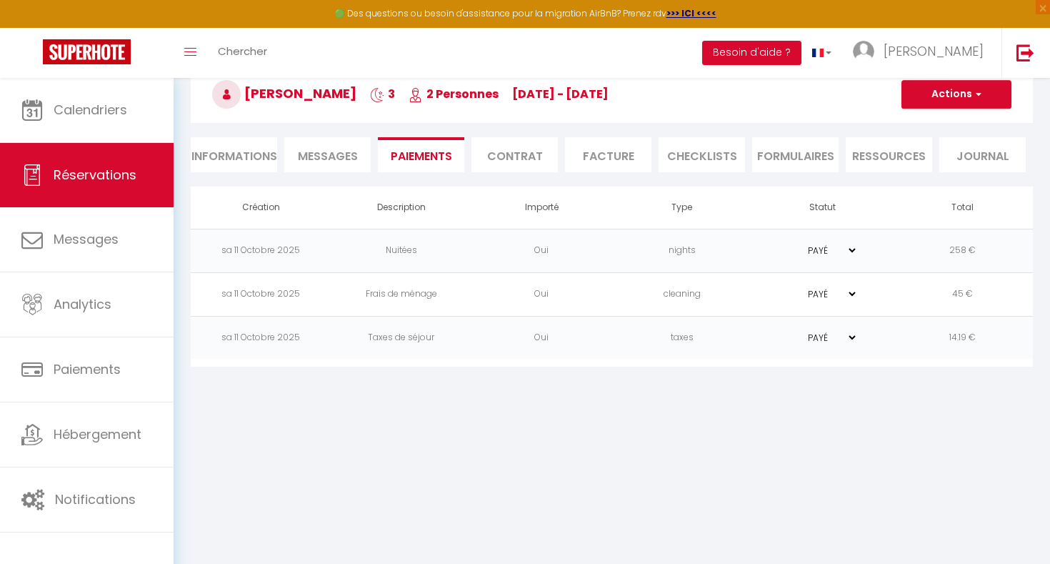
click at [336, 154] on span "Messages" at bounding box center [328, 156] width 60 height 16
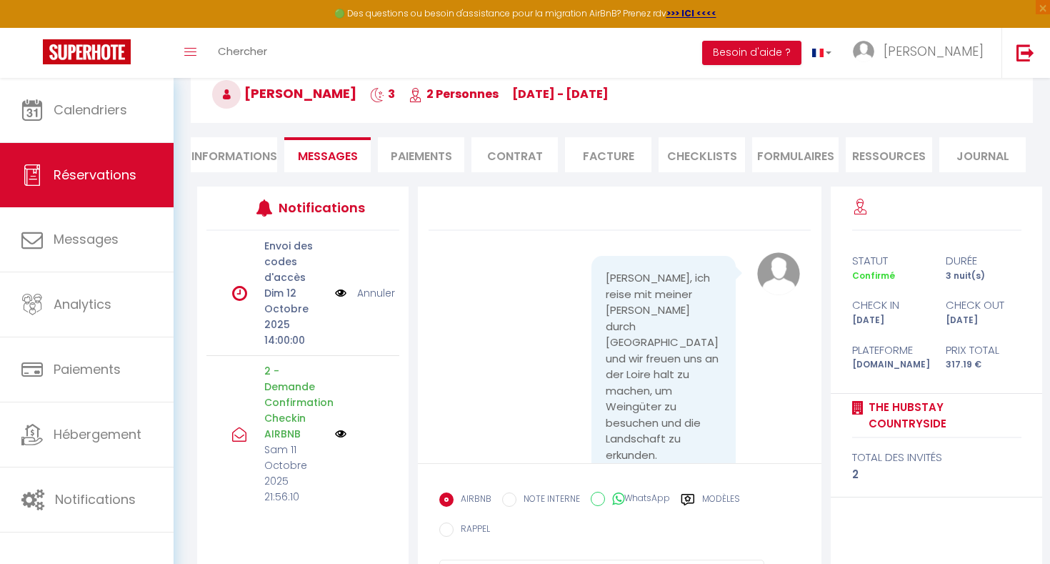
scroll to position [104, 0]
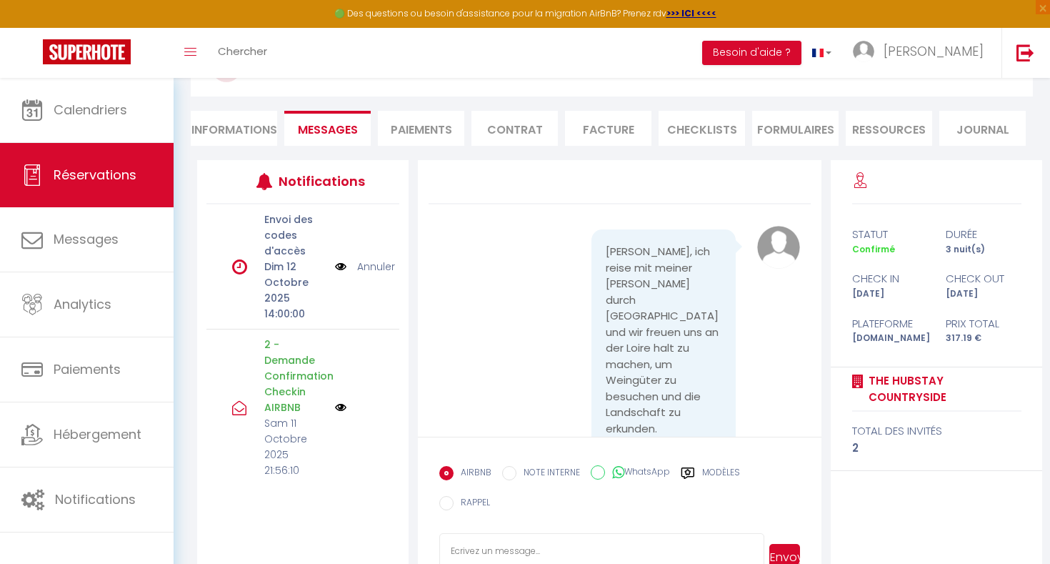
click at [516, 125] on li "Contrat" at bounding box center [514, 128] width 86 height 35
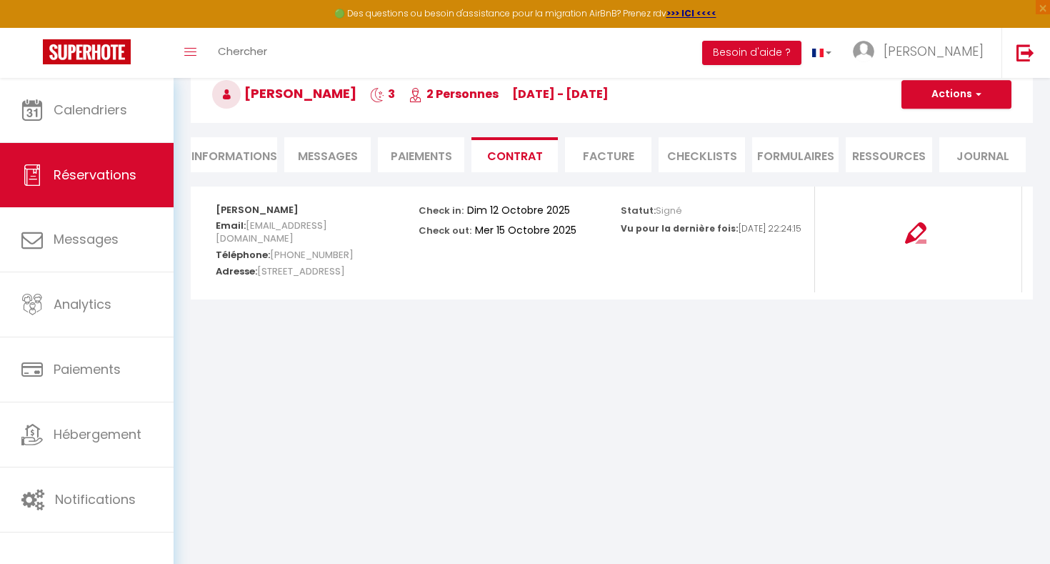
scroll to position [78, 0]
click at [698, 154] on li "CHECKLISTS" at bounding box center [702, 154] width 86 height 35
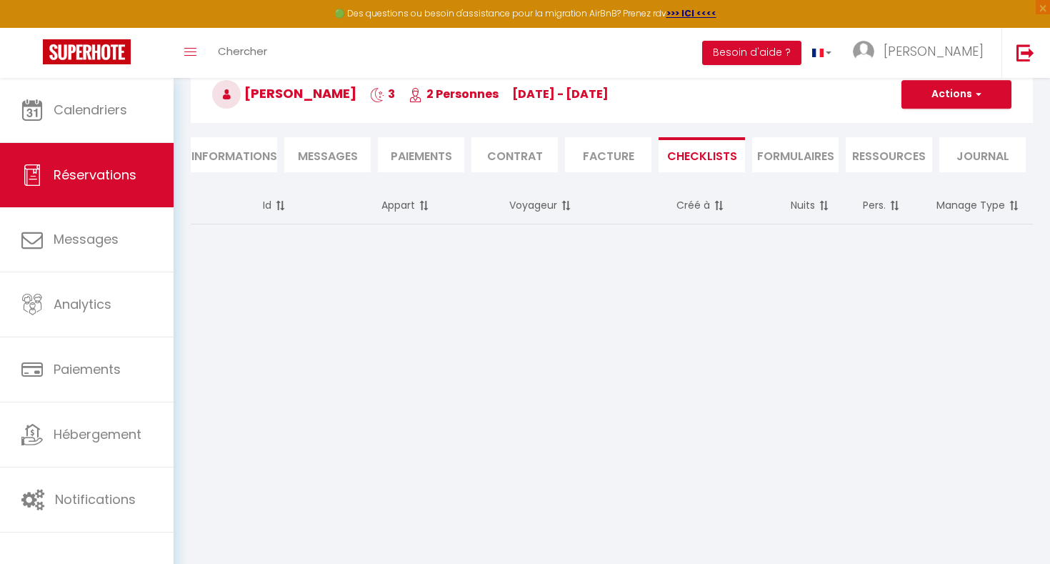
click at [682, 238] on div "Id Appart Voyageur Créé à Nuits Pers. Manage Type" at bounding box center [611, 218] width 861 height 64
click at [790, 152] on li "FORMULAIRES" at bounding box center [795, 154] width 86 height 35
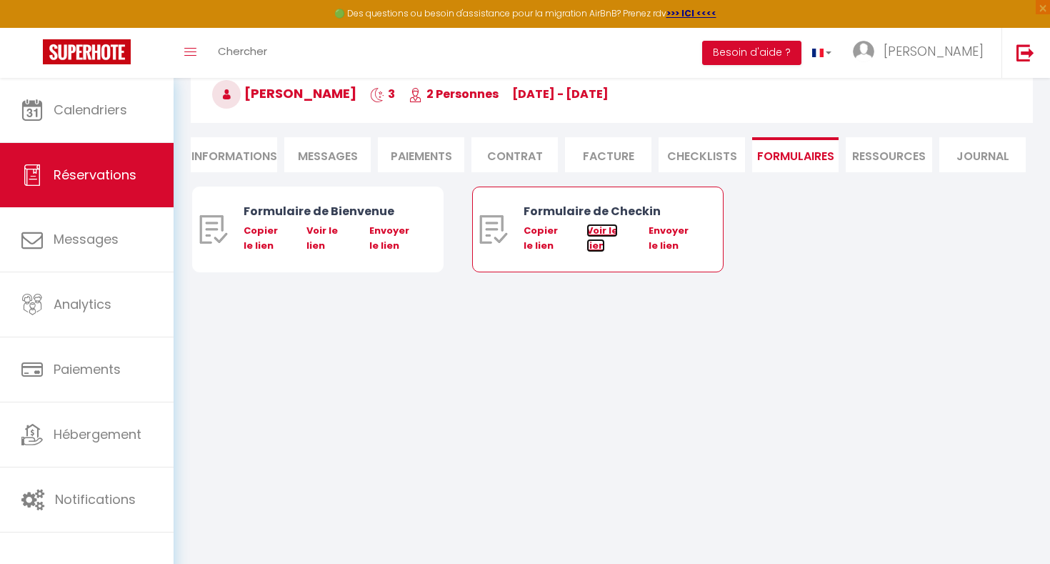
click at [593, 239] on link "Voir le lien" at bounding box center [601, 238] width 31 height 28
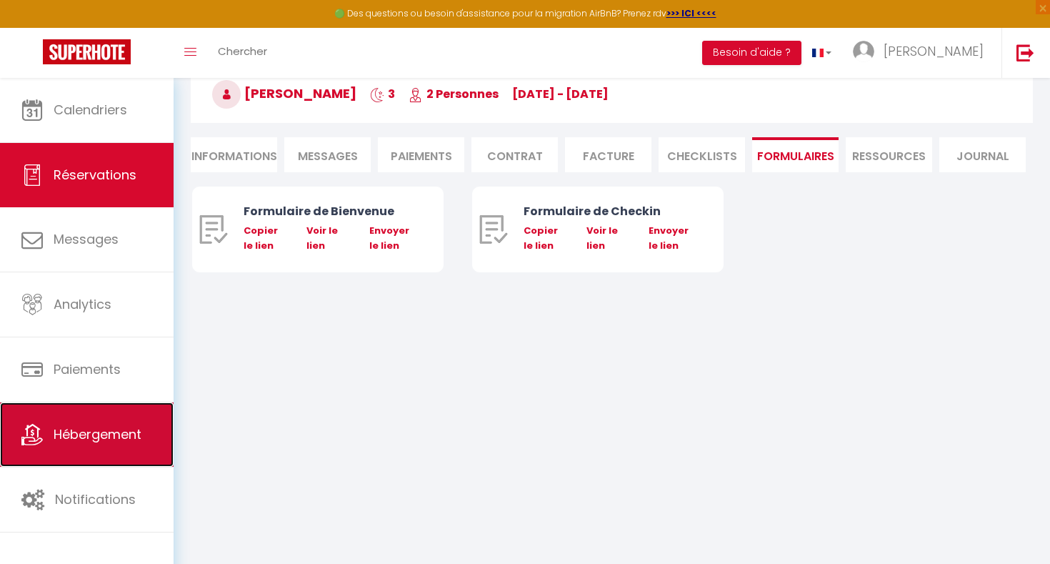
click at [110, 464] on link "Hébergement" at bounding box center [87, 434] width 174 height 64
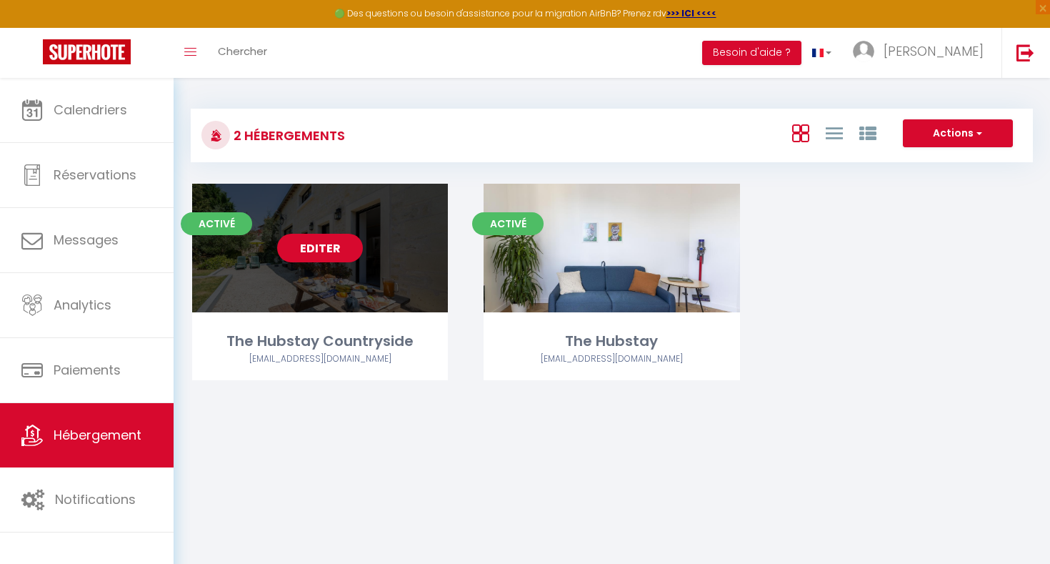
click at [336, 275] on div "Editer" at bounding box center [320, 248] width 256 height 129
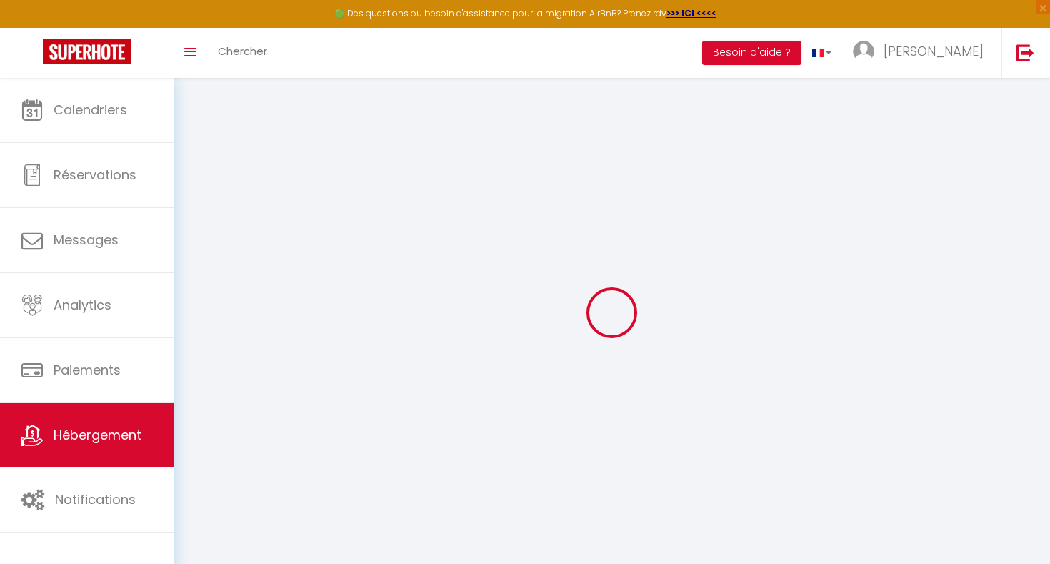
select select
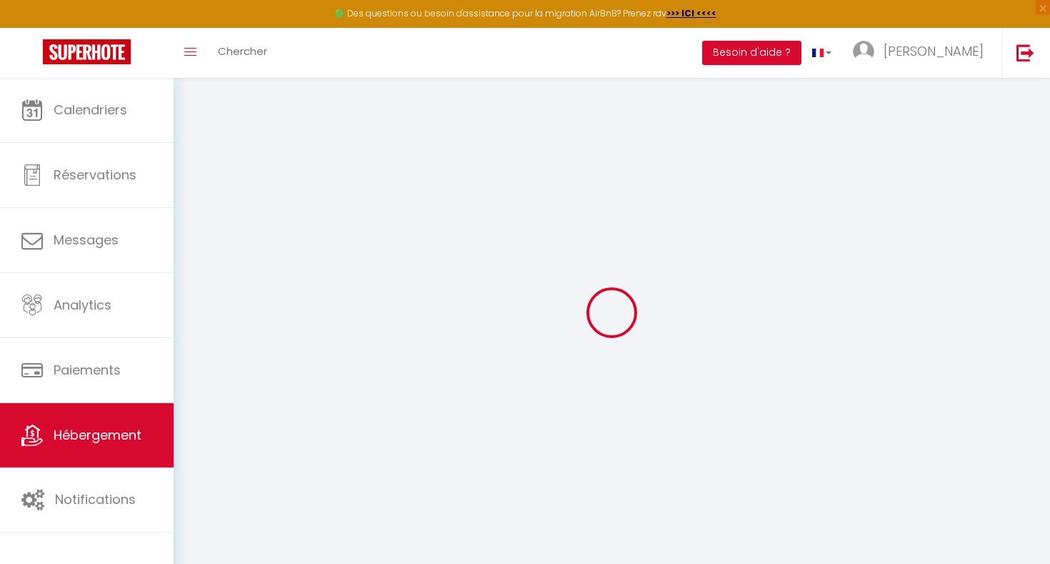
select select
checkbox input "false"
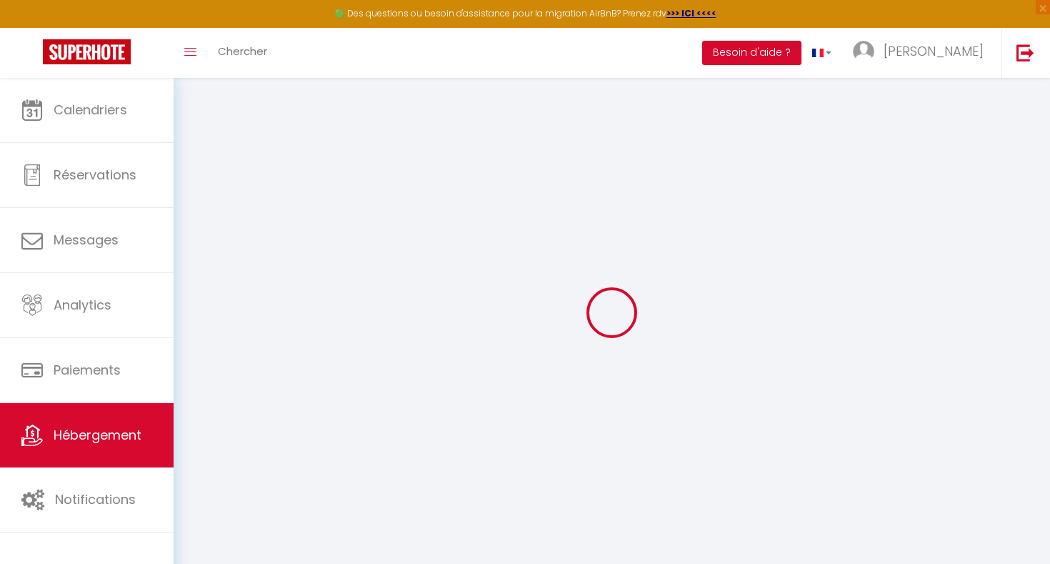
select select
type input "The Hubstay Countryside"
type input "[PERSON_NAME]"
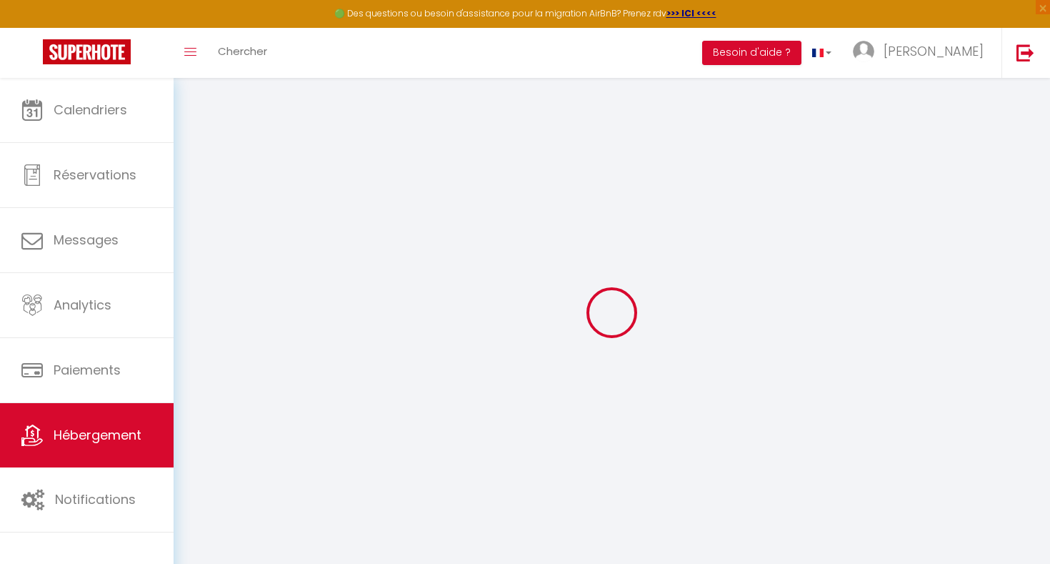
type input "[STREET_ADDRESS]"
type input "92400"
type input "[GEOGRAPHIC_DATA]"
select select "houses"
select select "4"
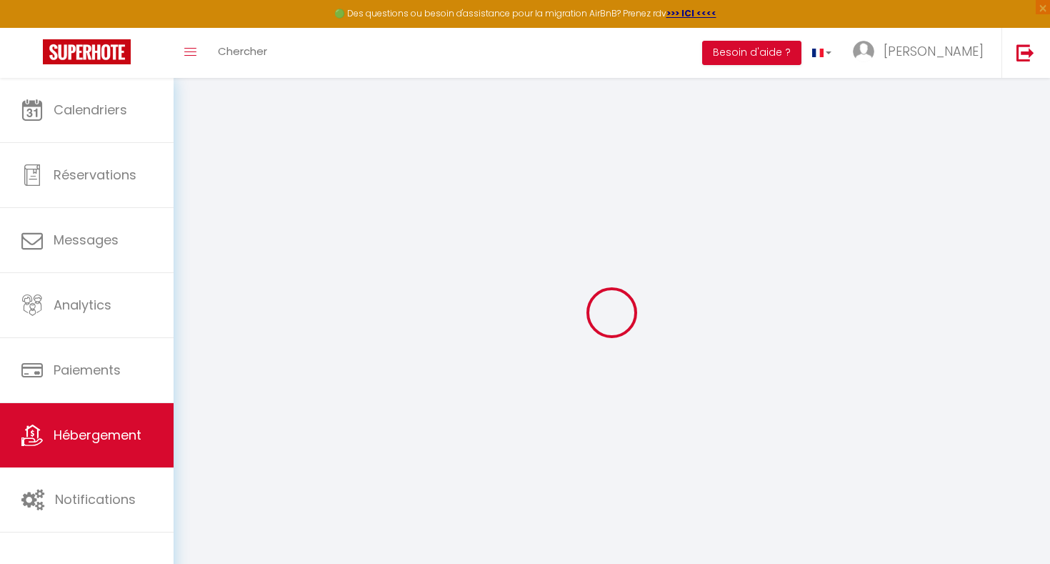
select select "2"
type input "105"
type input "20"
type input "60"
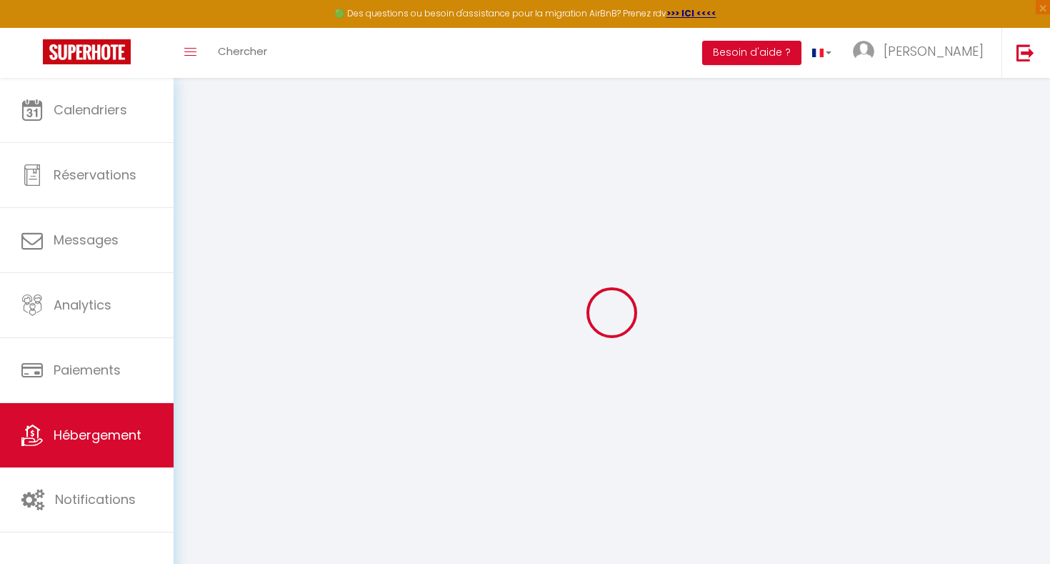
type input "5.5"
type input "5.06"
type input "300"
select select
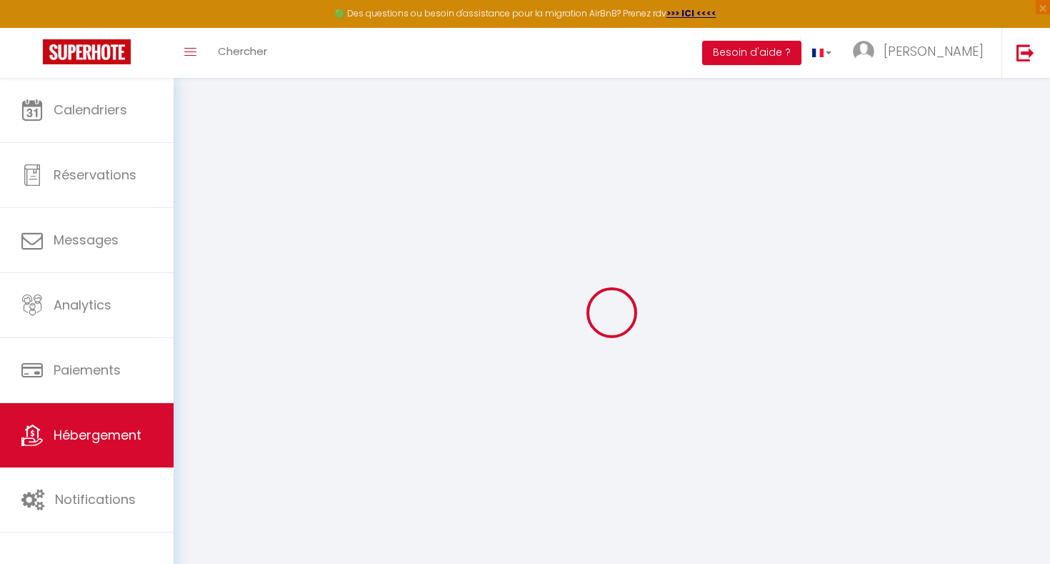
select select
type input "[STREET_ADDRESS]"
type input "86200"
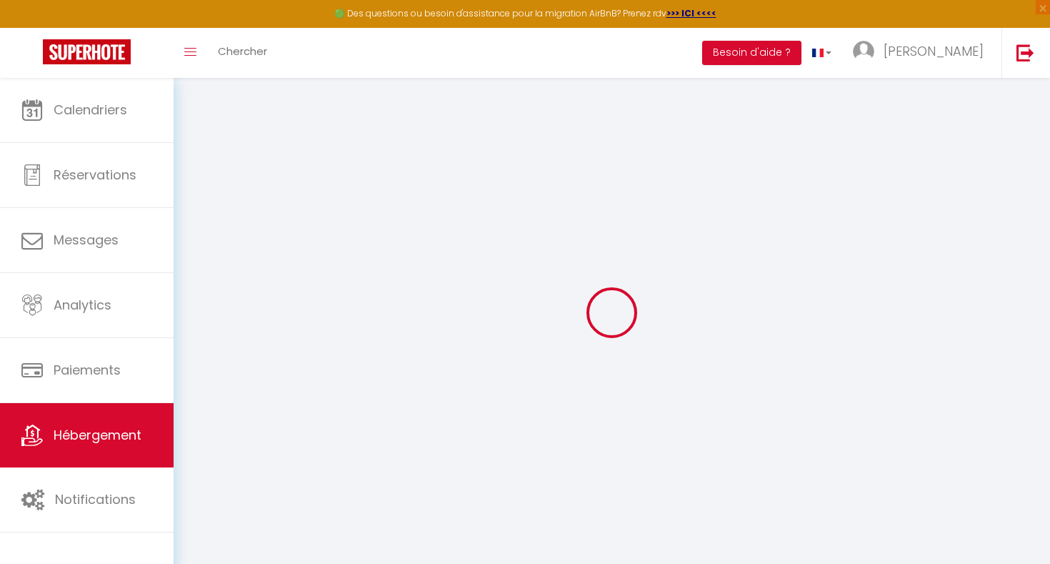
type input "Ranton"
type input "[EMAIL_ADDRESS][DOMAIN_NAME]"
select select "16023"
checkbox input "false"
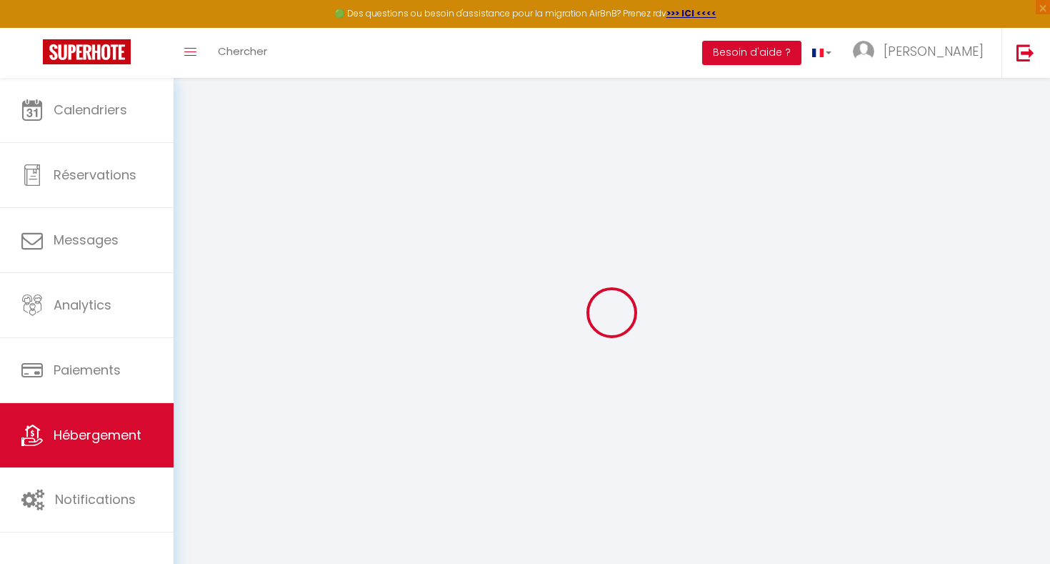
checkbox input "false"
radio input "true"
type input "0"
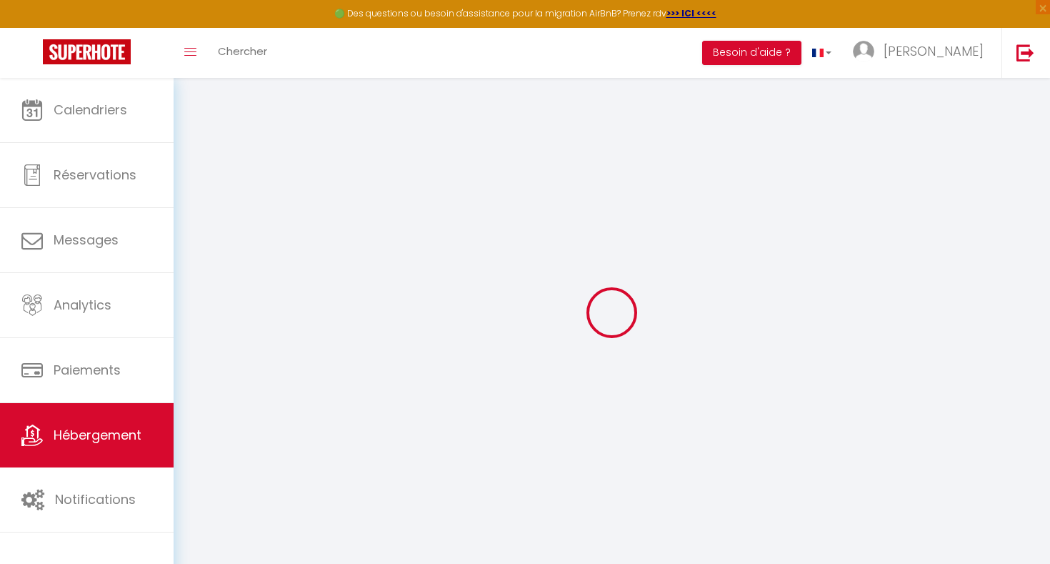
select select
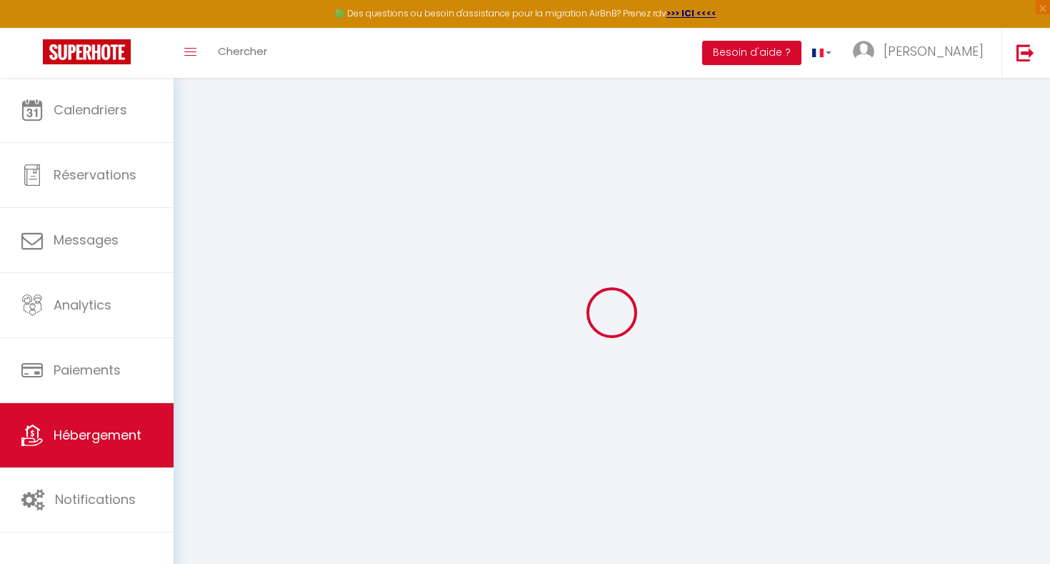
checkbox input "false"
select select
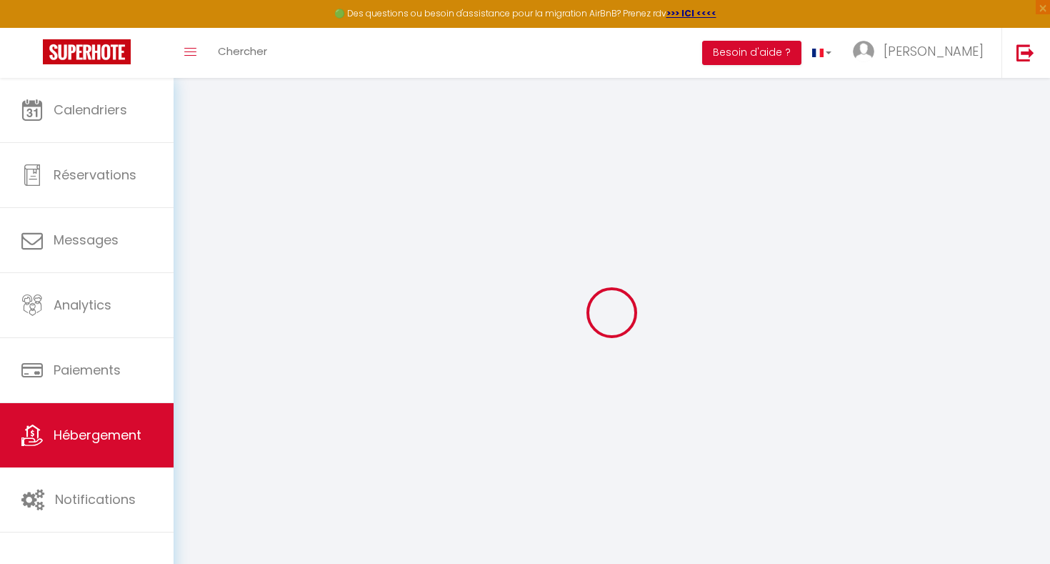
select select
checkbox input "false"
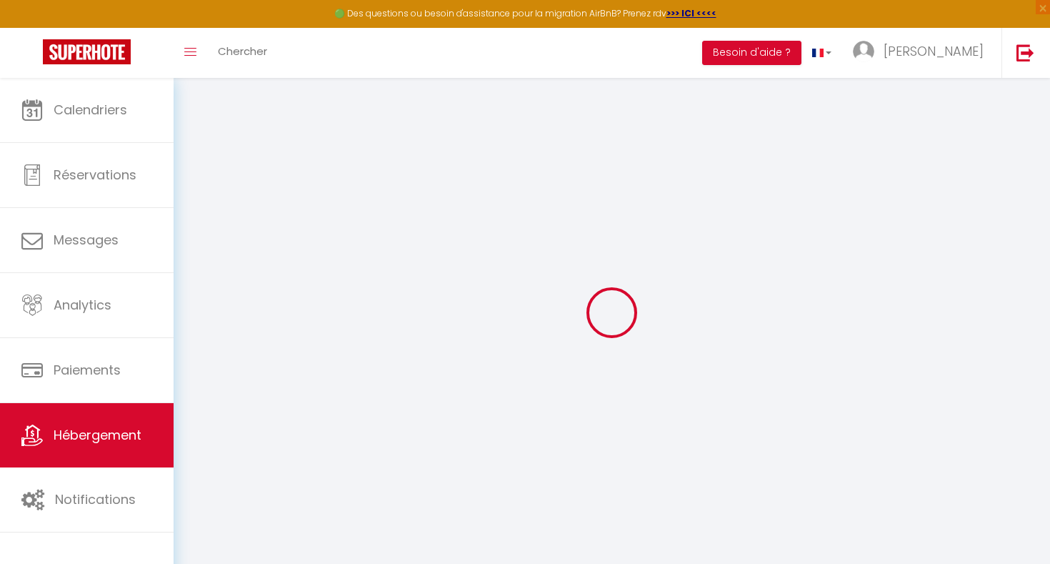
checkbox input "false"
select select
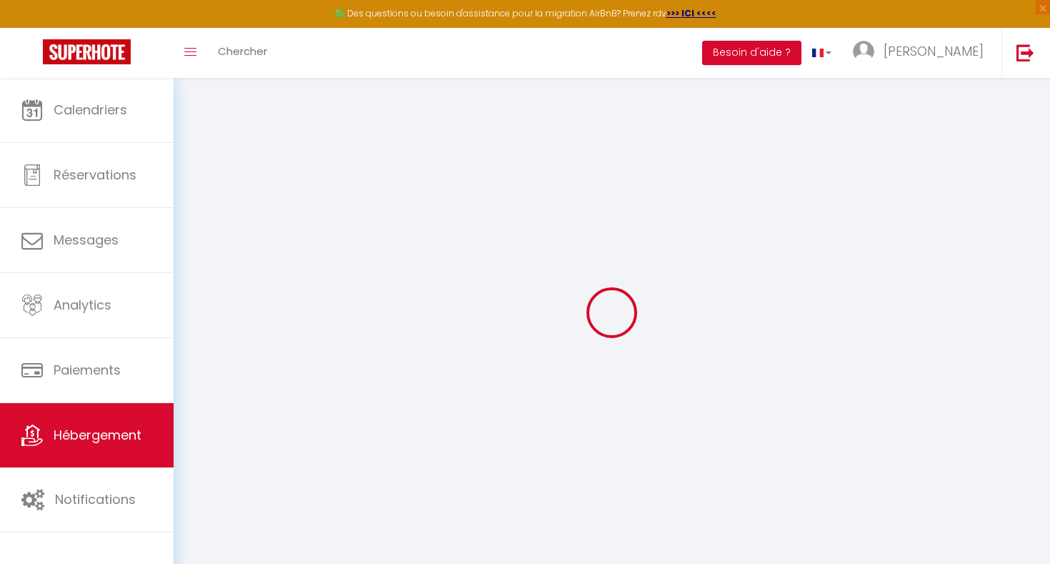
select select
checkbox input "false"
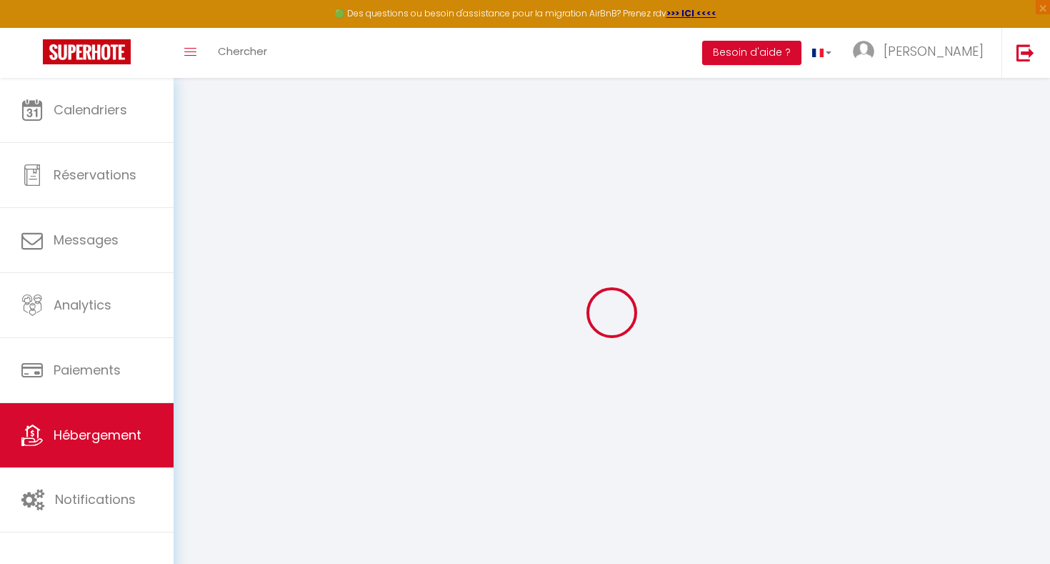
checkbox input "false"
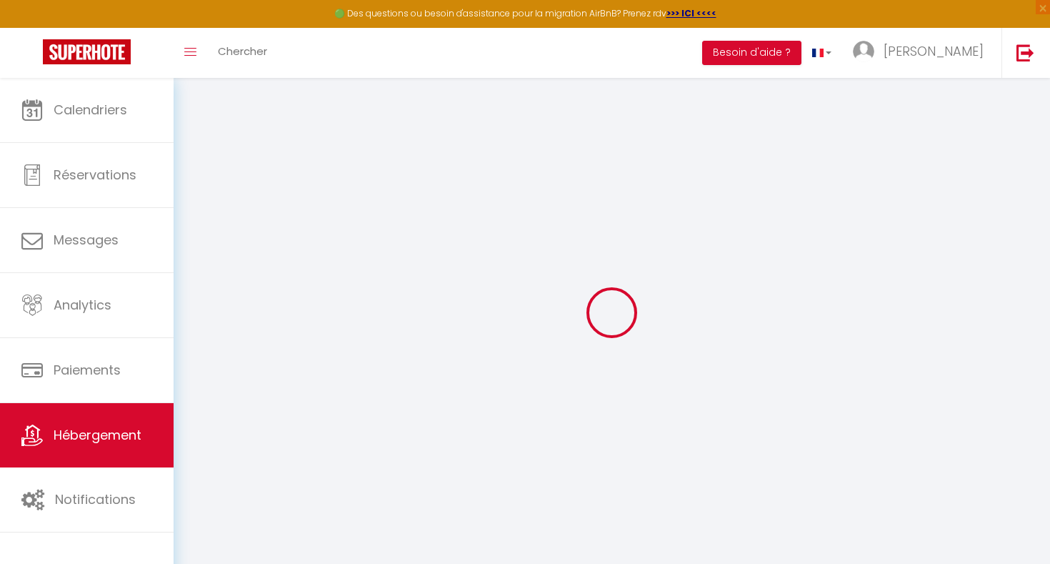
checkbox input "false"
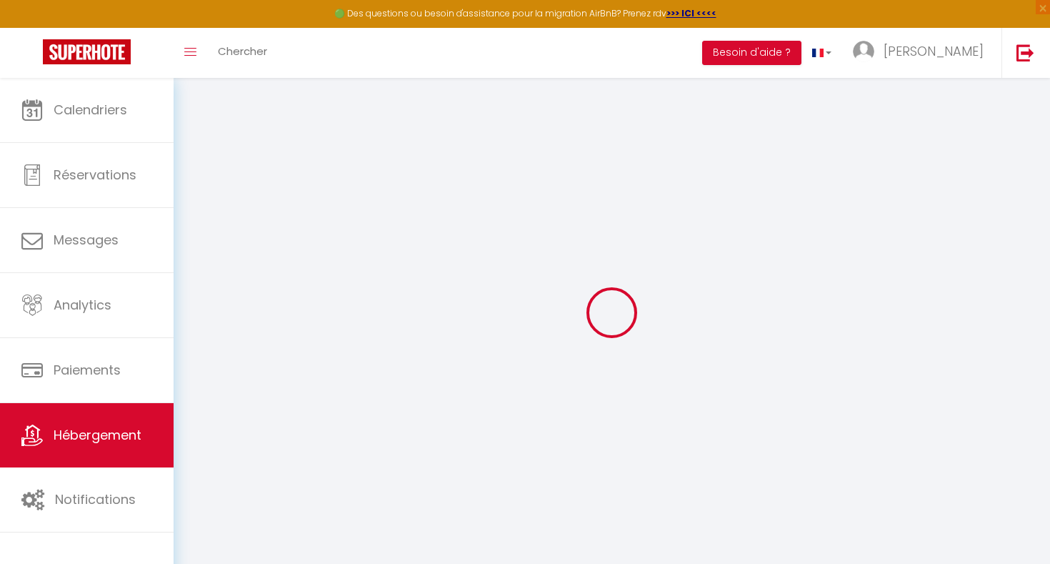
select select "cottage"
select select "15:00"
select select "23:45"
select select "11:00"
select select "15"
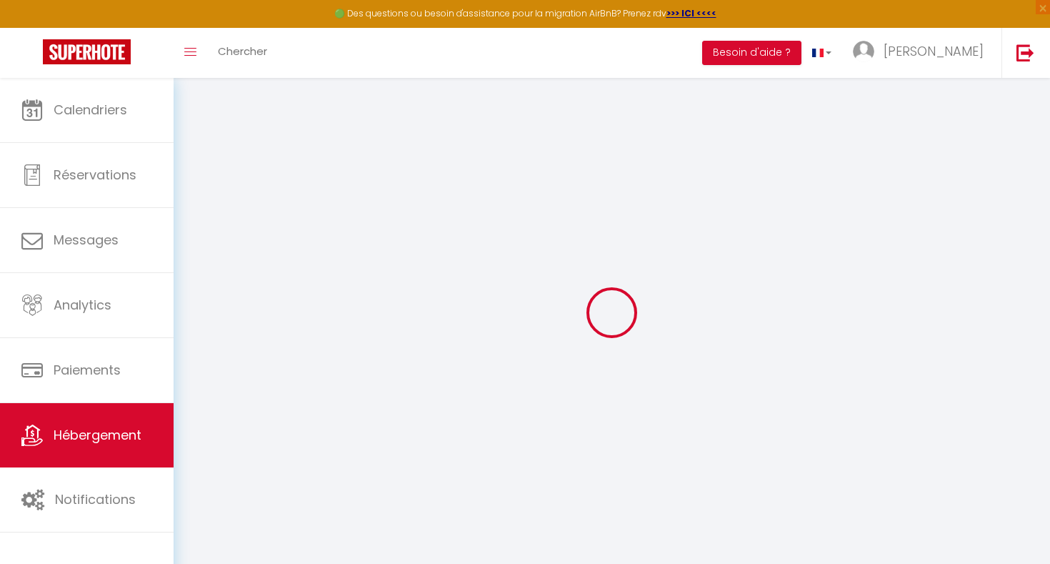
select select "15"
select select "45715"
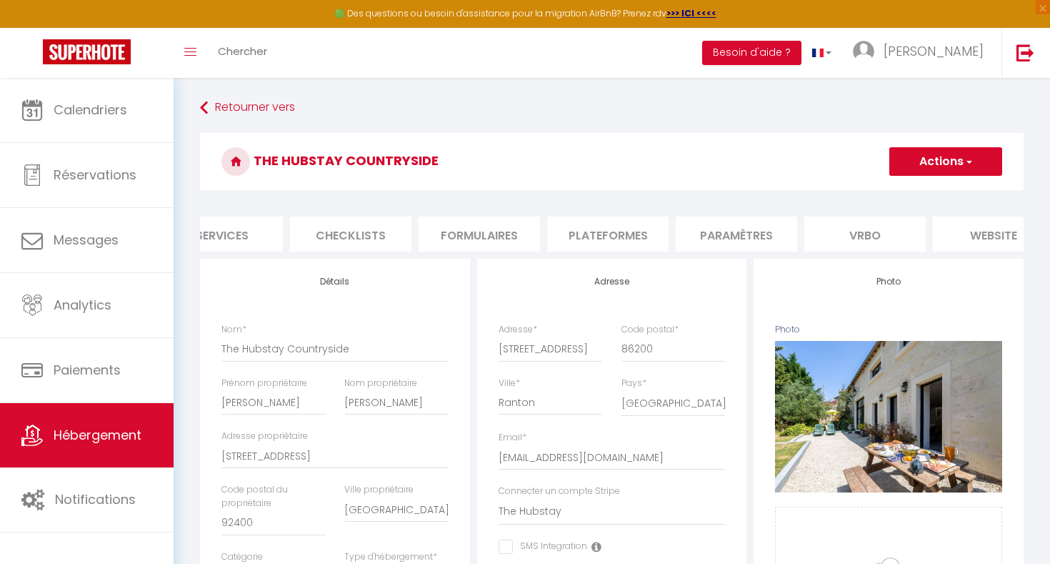
scroll to position [0, 591]
click at [721, 234] on li "Vrbo" at bounding box center [698, 233] width 121 height 35
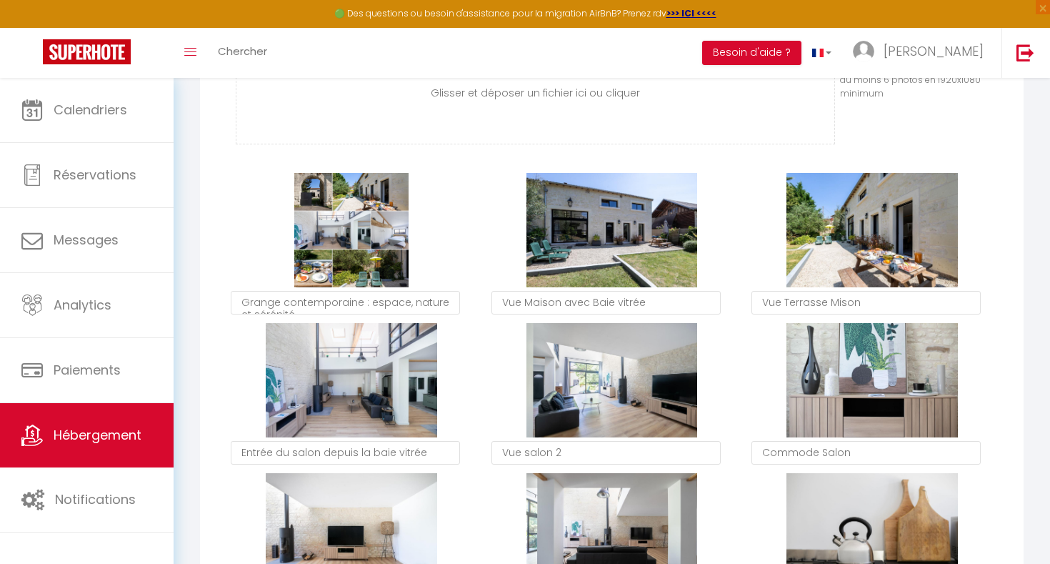
scroll to position [686, 0]
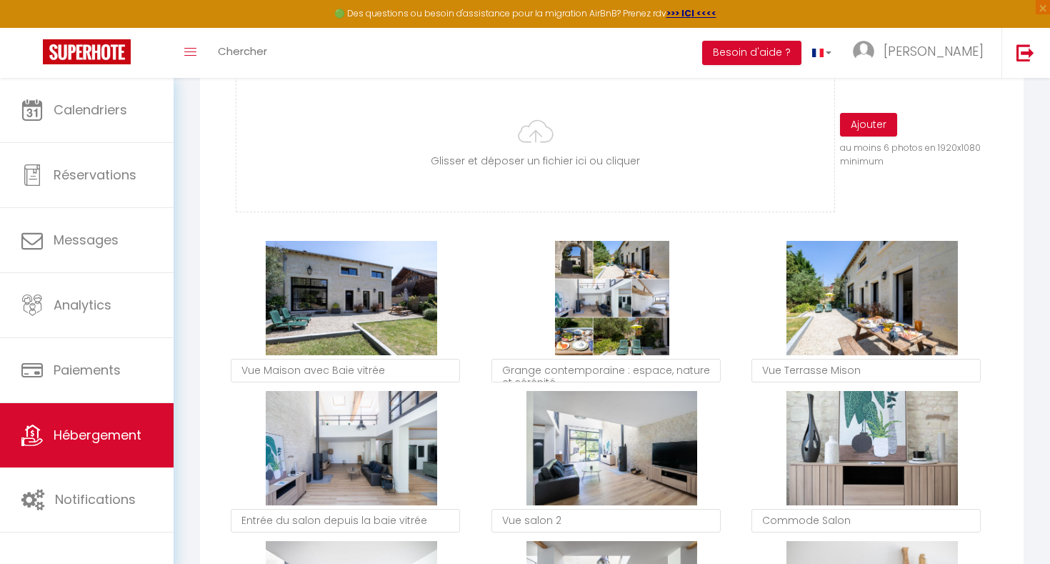
drag, startPoint x: 444, startPoint y: 340, endPoint x: 451, endPoint y: 339, distance: 7.2
click at [760, 207] on input "file" at bounding box center [535, 140] width 598 height 141
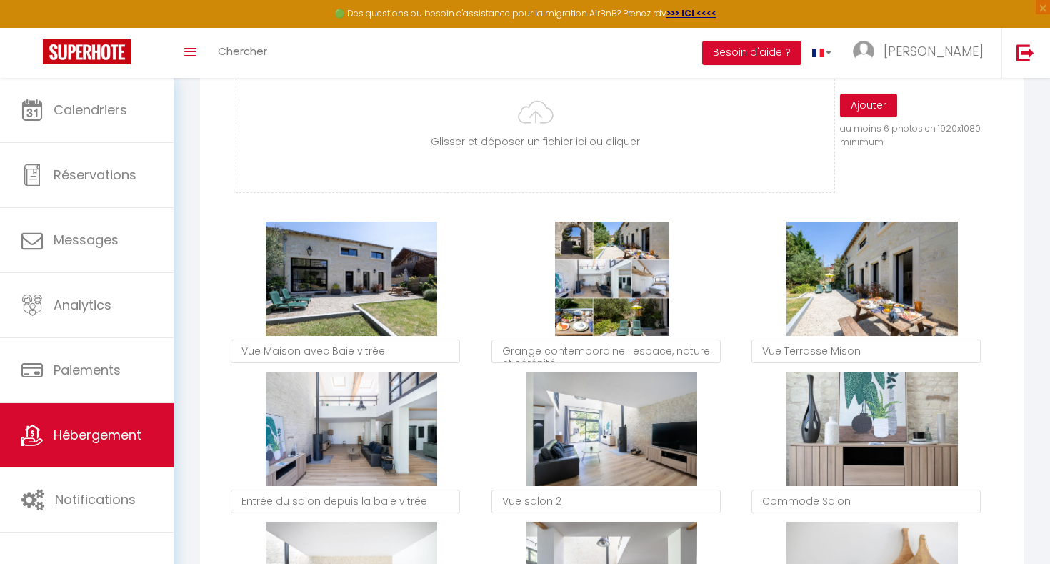
scroll to position [545, 0]
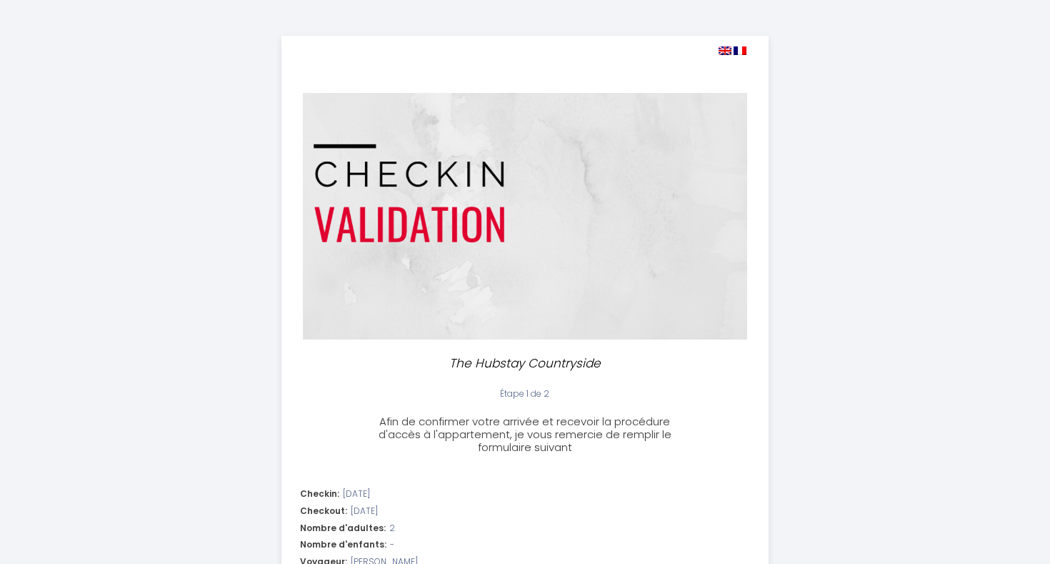
select select "16:00"
select select "11:00"
select select "16:00"
select select "11:00"
